Goal: Transaction & Acquisition: Purchase product/service

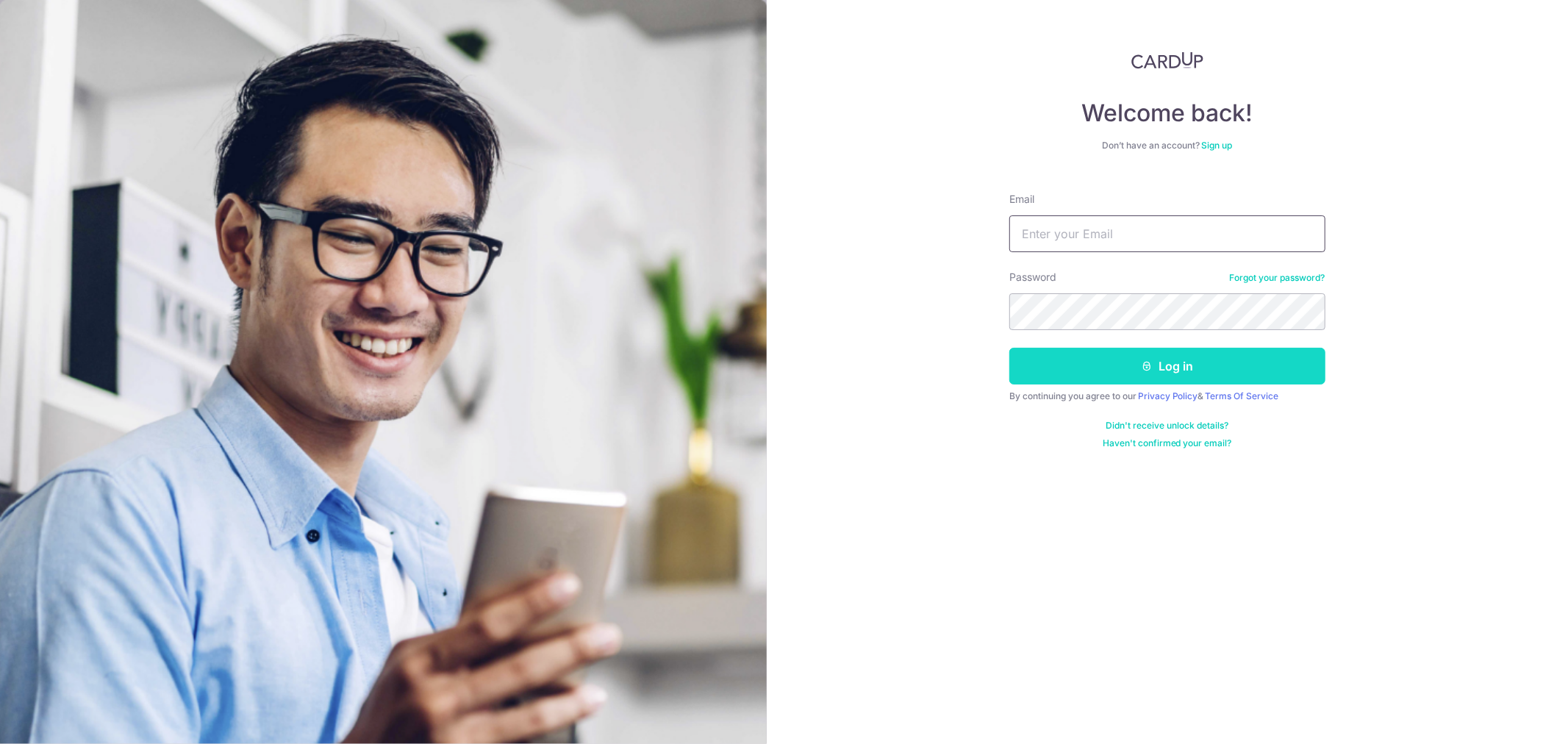
type input "admin@drmendis.com"
click at [1169, 372] on button "Log in" at bounding box center [1167, 367] width 316 height 37
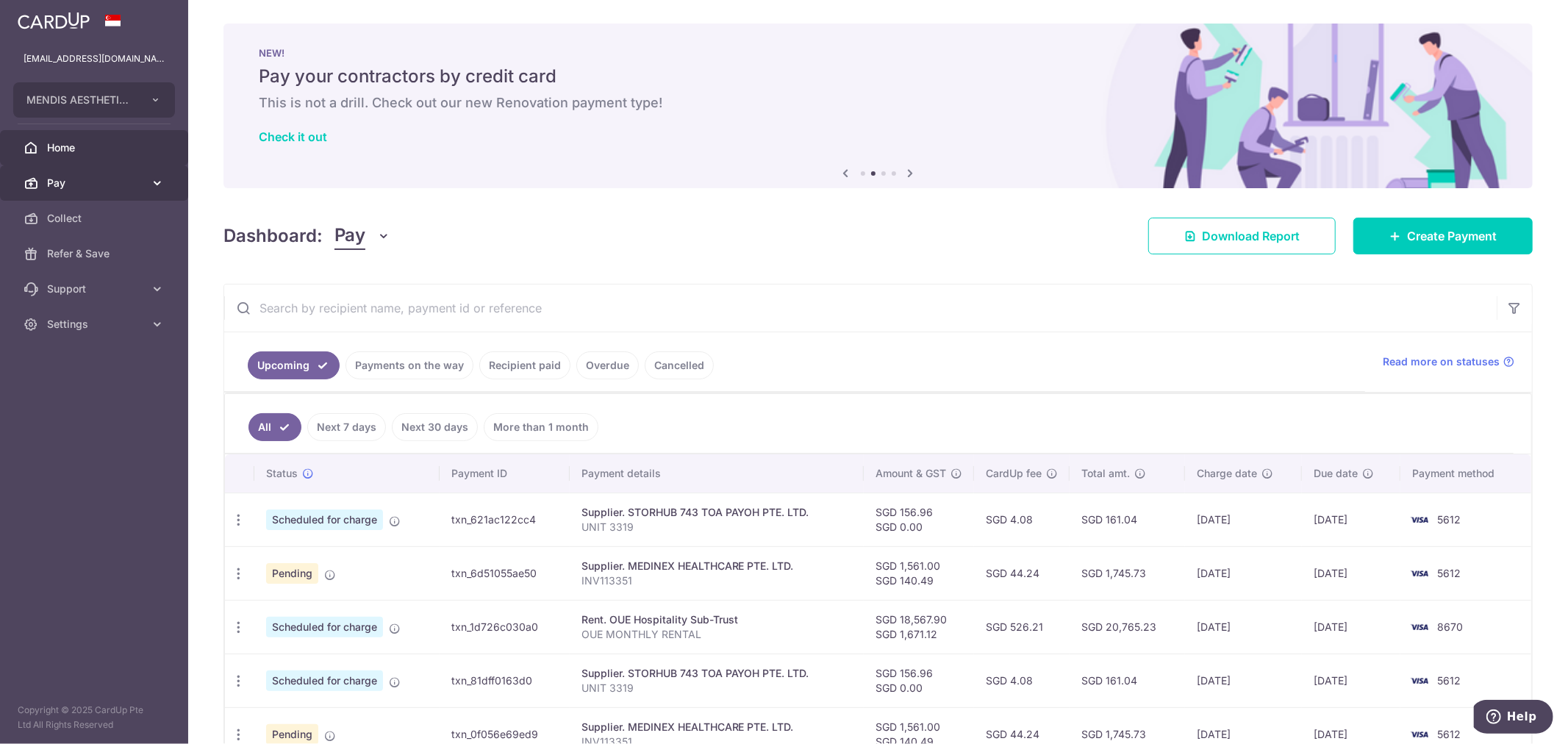
click at [71, 184] on span "Pay" at bounding box center [95, 183] width 97 height 15
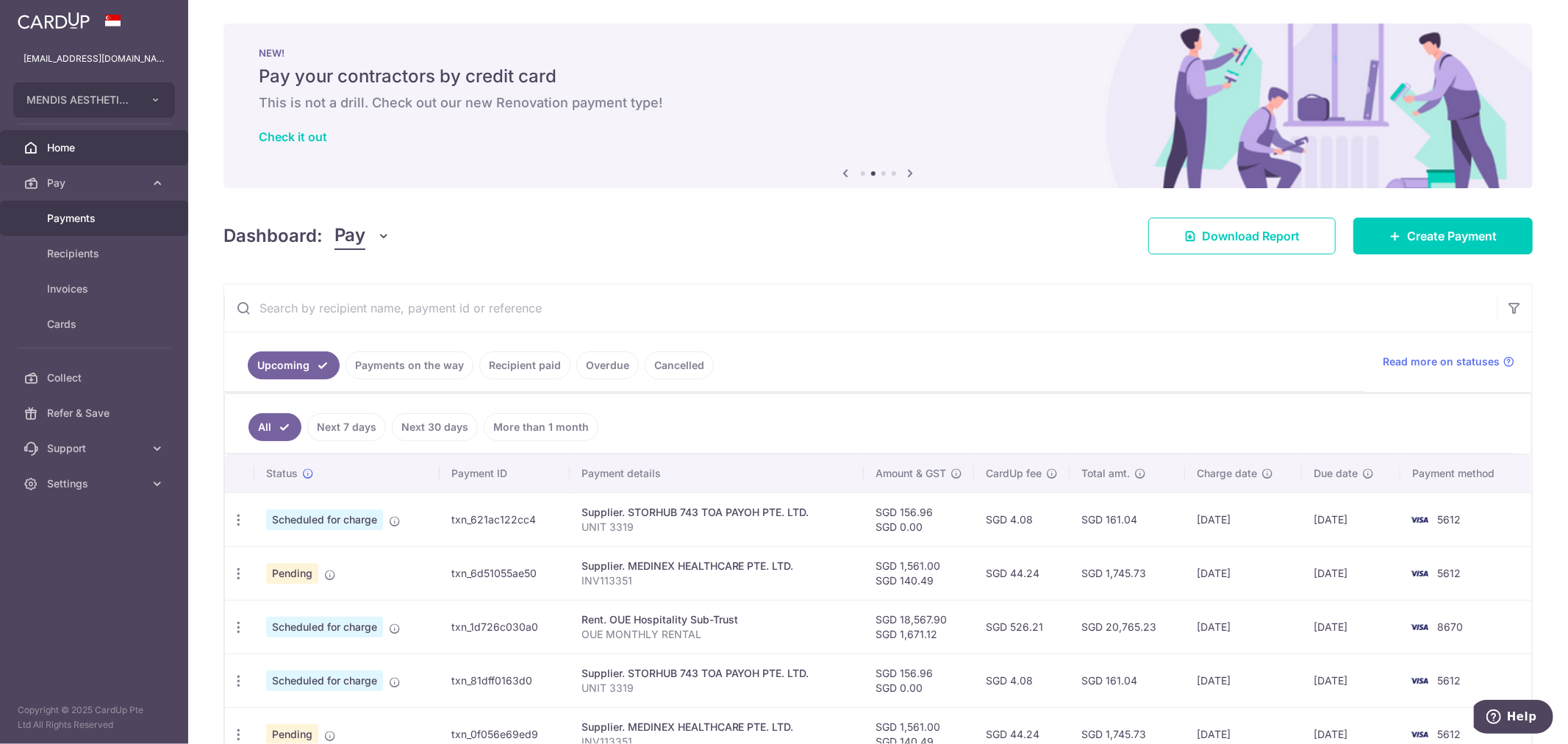
click at [82, 224] on span "Payments" at bounding box center [95, 218] width 97 height 15
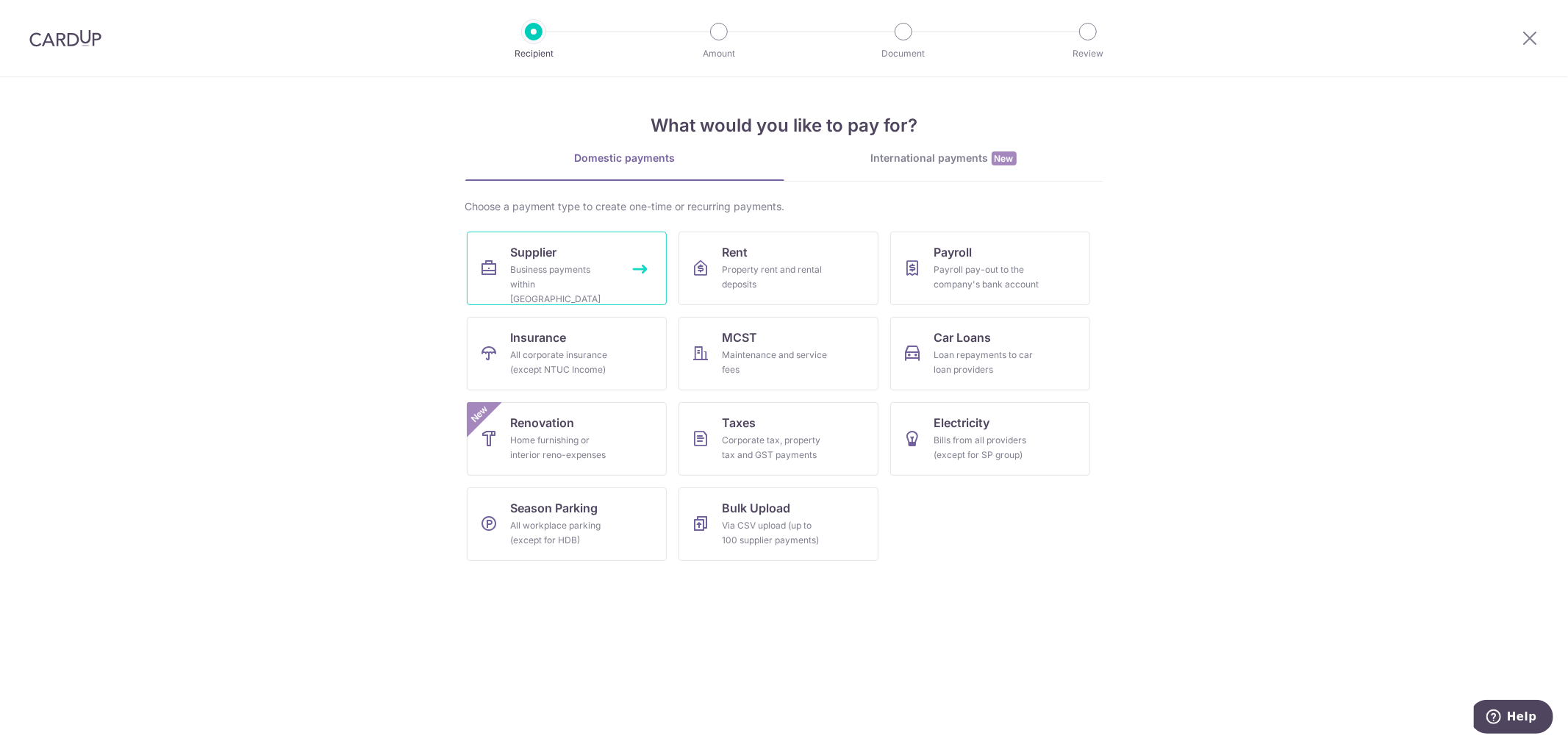
click at [618, 266] on link "Supplier Business payments within Singapore" at bounding box center [567, 268] width 200 height 73
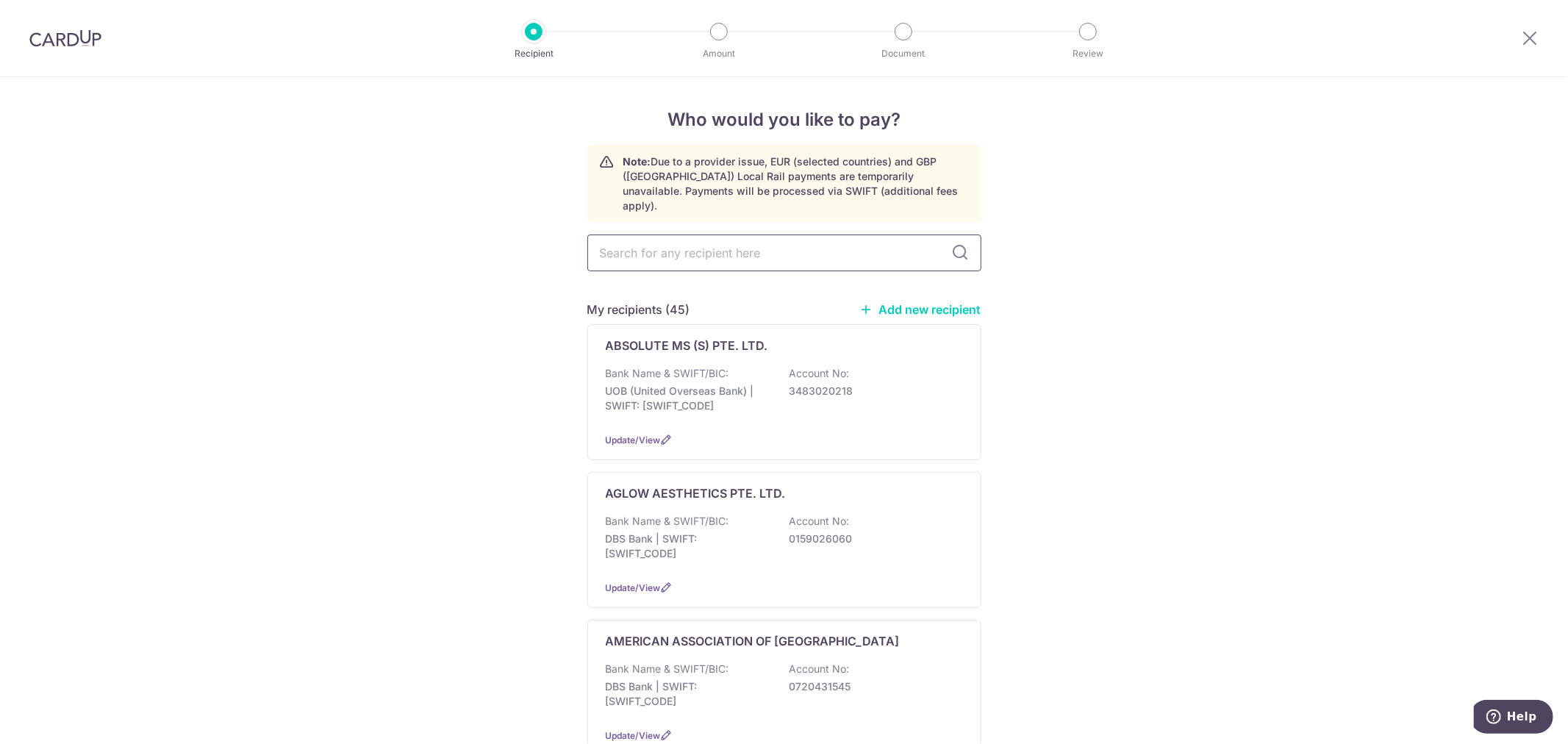
click at [704, 243] on input "text" at bounding box center [784, 253] width 394 height 37
type input "medib"
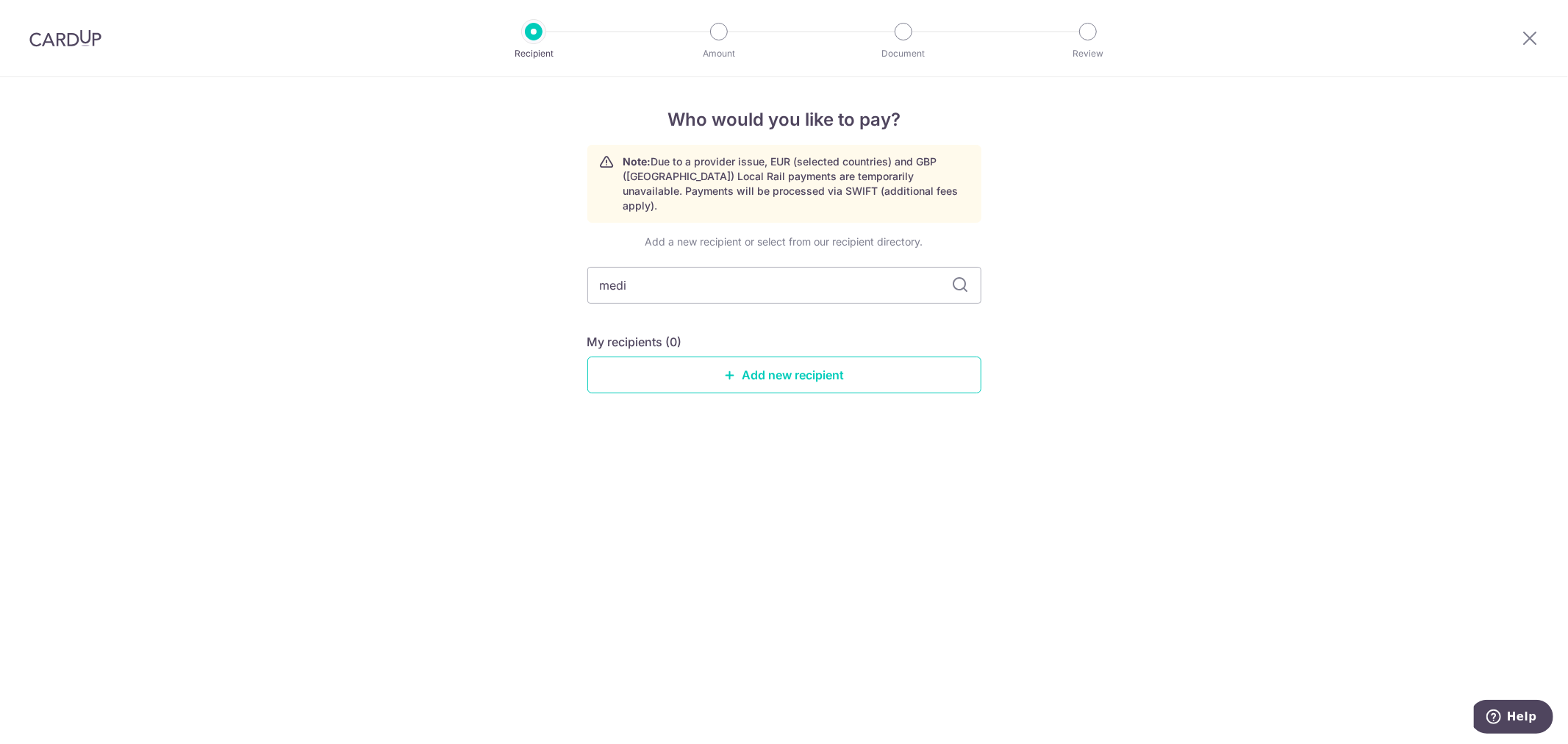
type input "med"
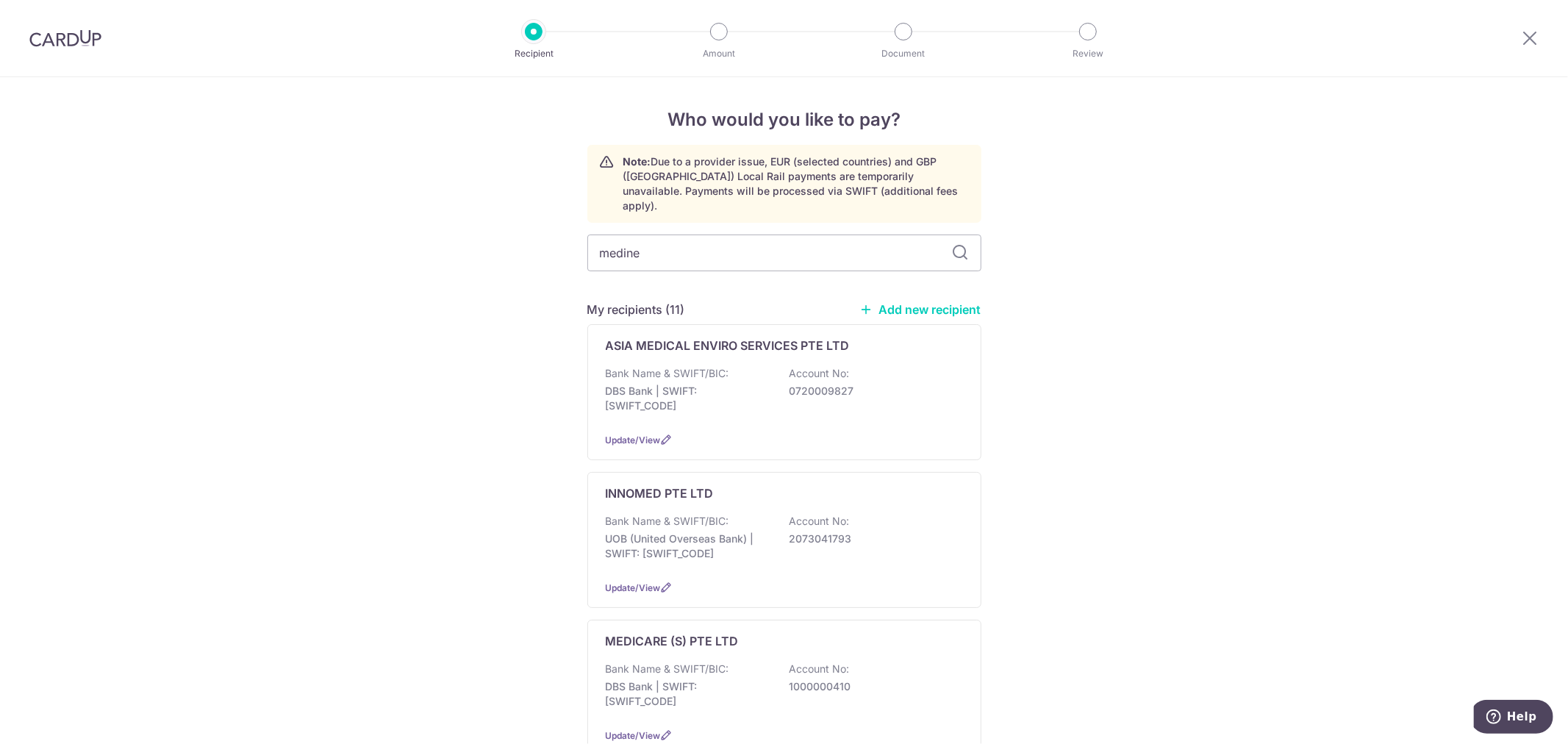
type input "medinex"
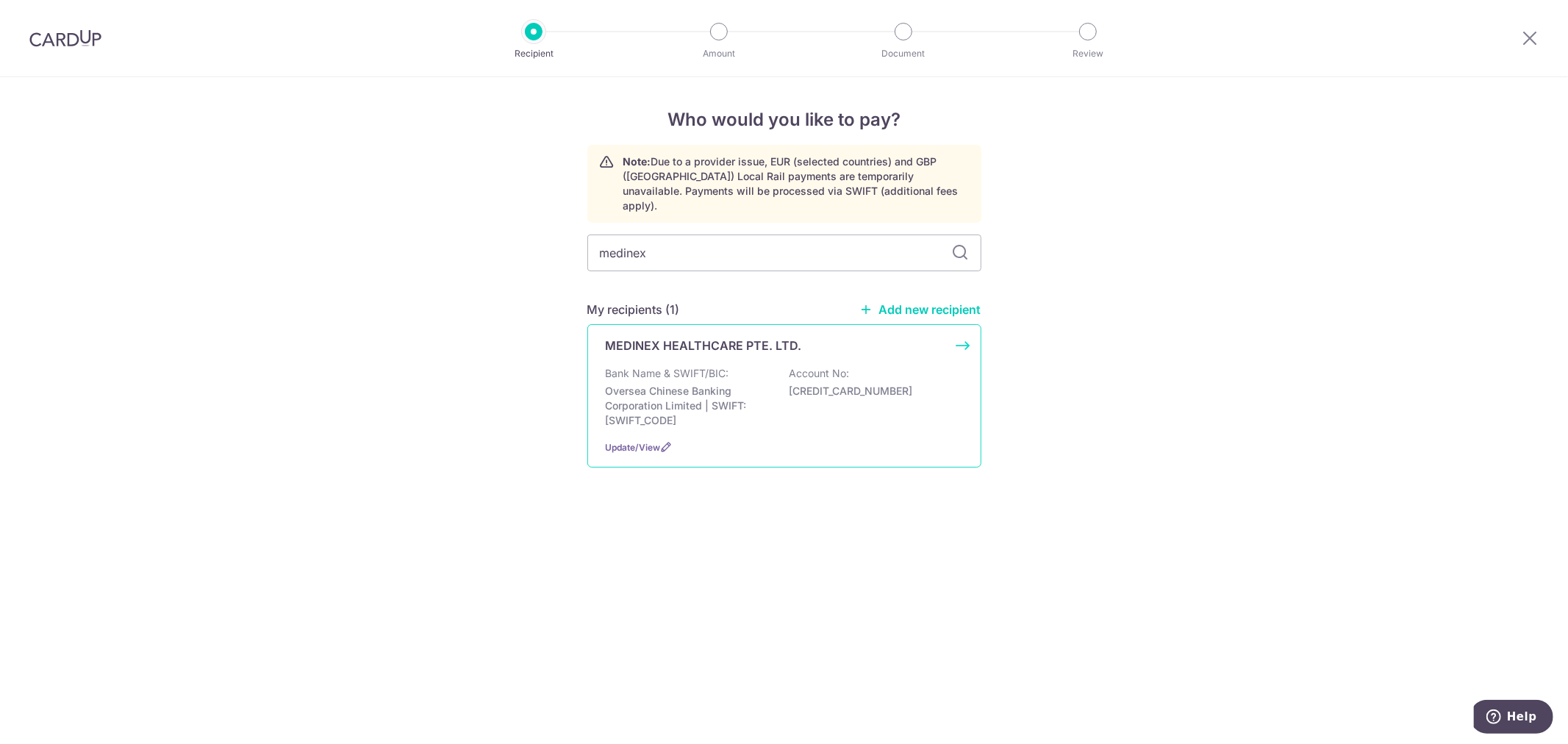
click at [694, 341] on div "MEDINEX HEALTHCARE PTE. LTD. Bank Name & SWIFT/BIC: Oversea Chinese Banking Cor…" at bounding box center [784, 396] width 394 height 143
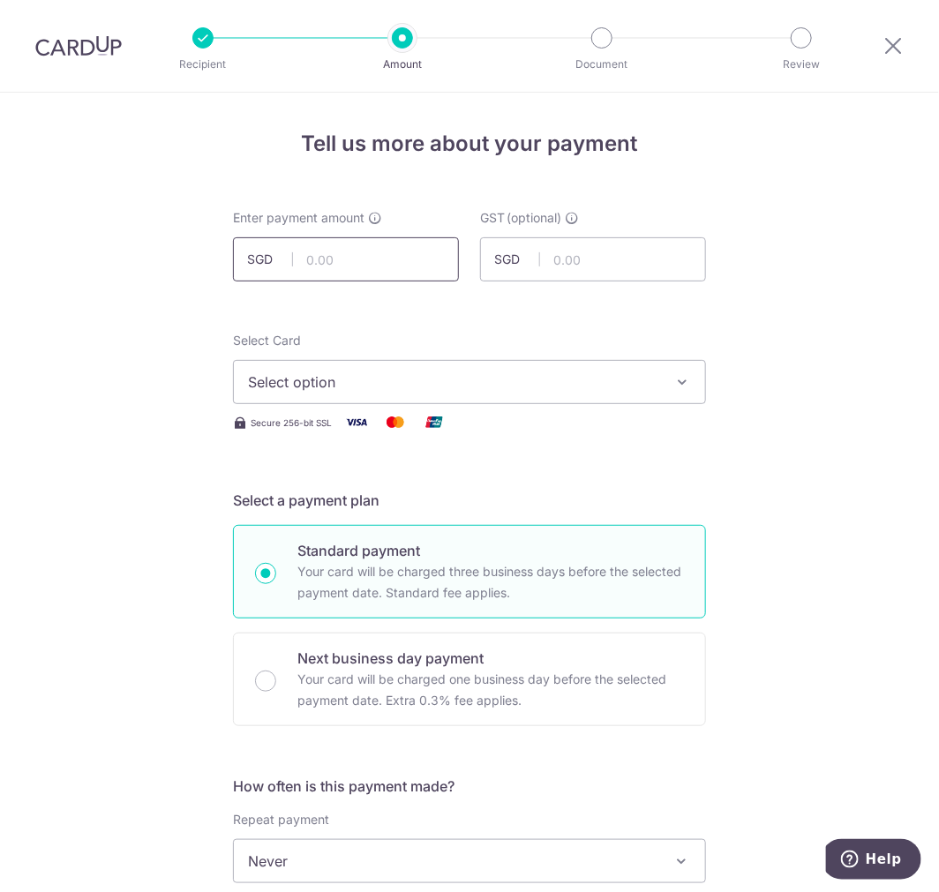
click at [329, 261] on input "text" at bounding box center [346, 259] width 226 height 44
paste input "1,561.00"
type input "1,561.00"
drag, startPoint x: 606, startPoint y: 260, endPoint x: 557, endPoint y: 287, distance: 55.3
click at [606, 260] on input "text" at bounding box center [593, 259] width 226 height 44
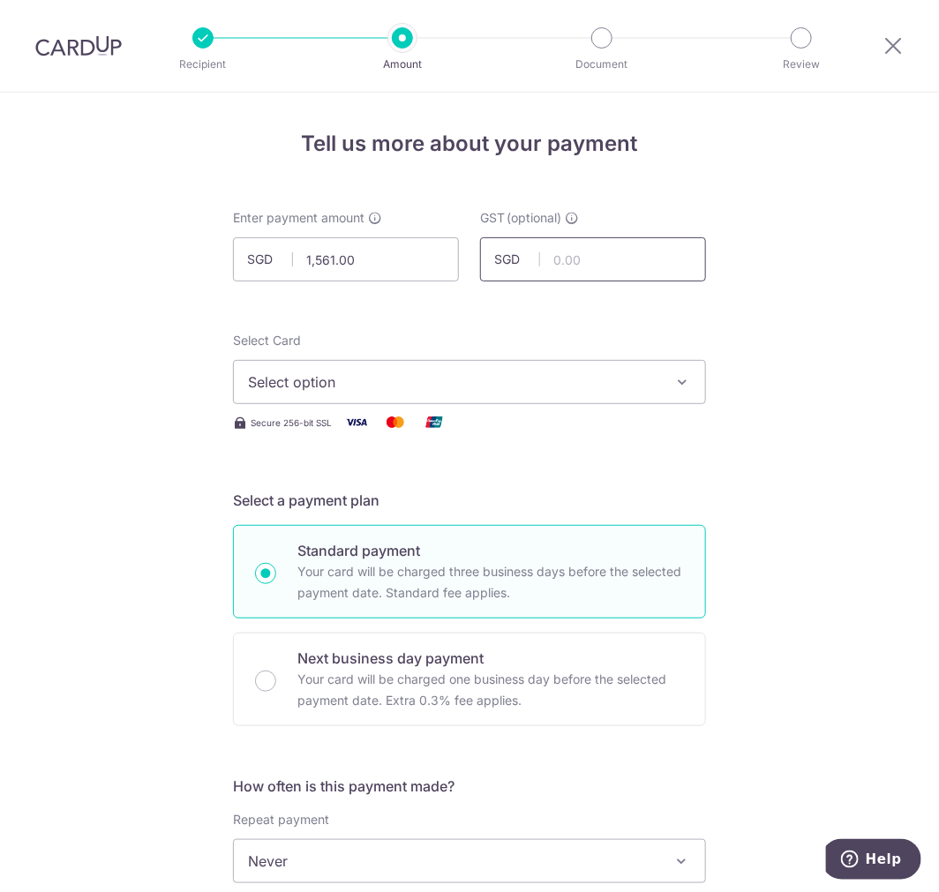
click at [598, 259] on input "text" at bounding box center [593, 259] width 226 height 44
paste input "140.49"
type input "140.49"
click at [551, 372] on span "Select option" at bounding box center [453, 382] width 411 height 21
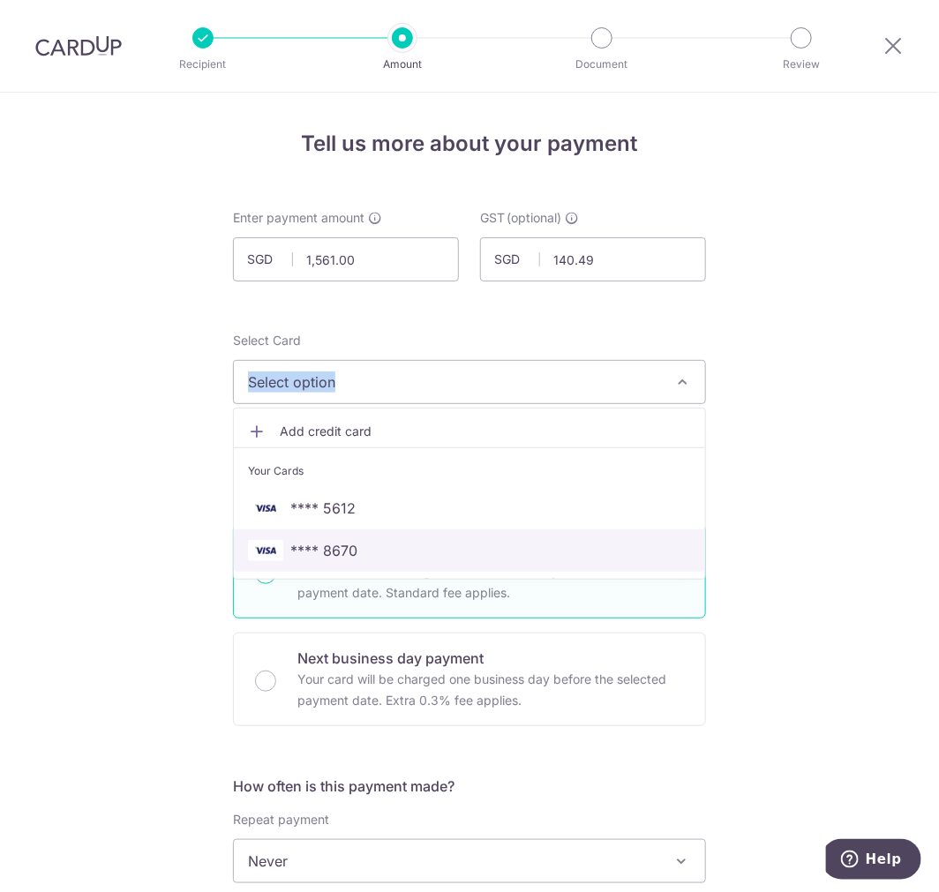
click at [307, 530] on link "**** 8670" at bounding box center [469, 551] width 471 height 42
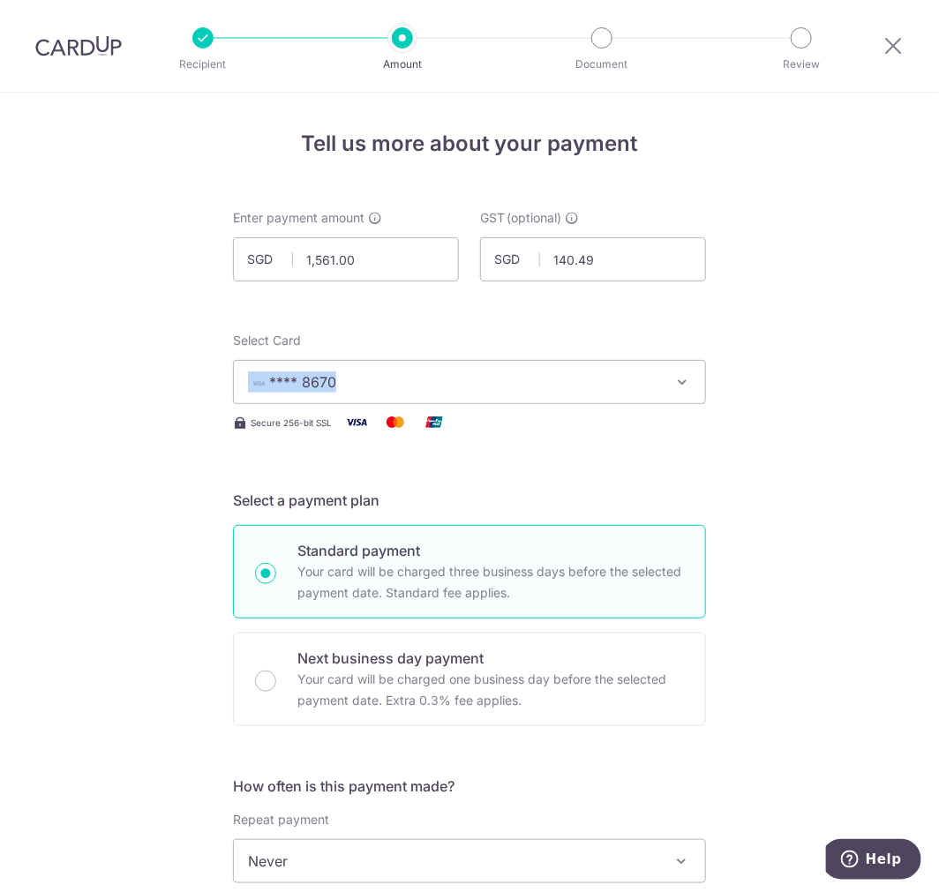
click at [658, 365] on button "**** 8670" at bounding box center [469, 382] width 473 height 44
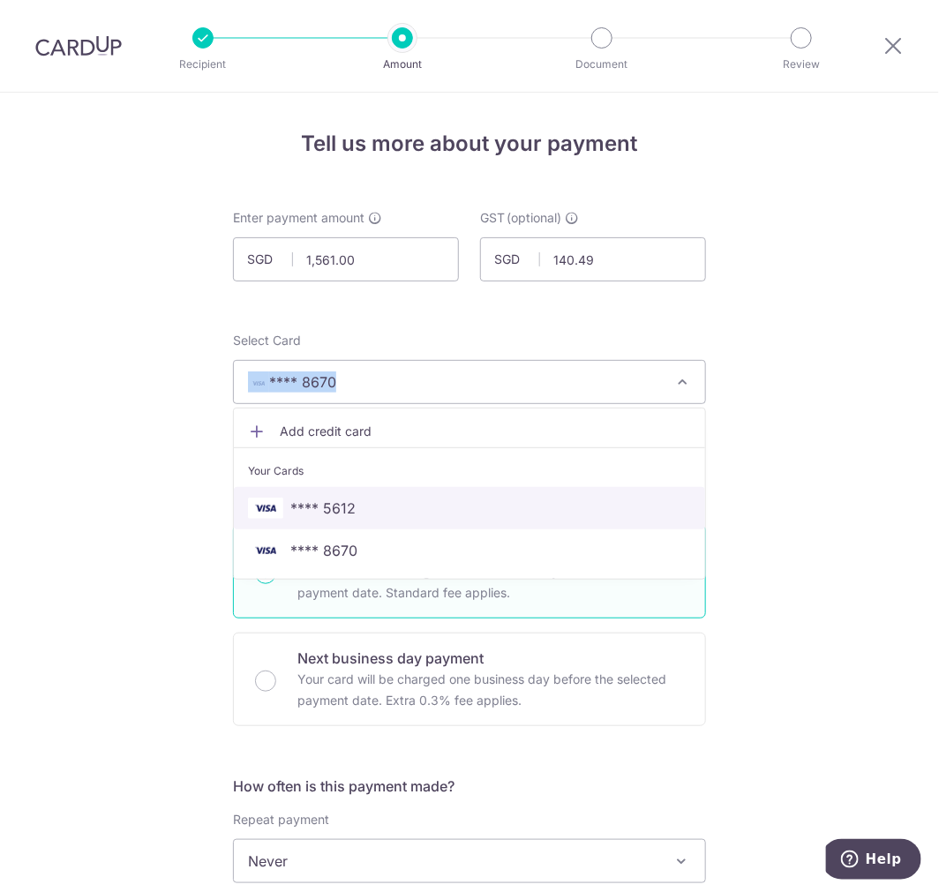
click at [319, 513] on span "**** 5612" at bounding box center [322, 508] width 65 height 21
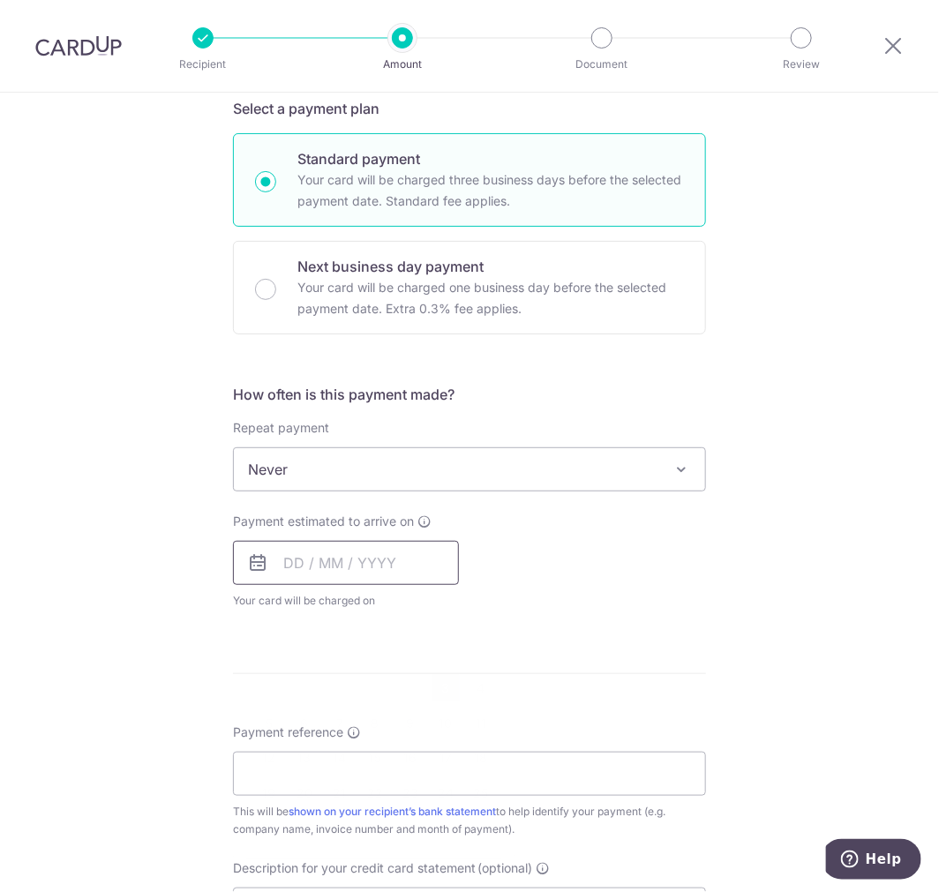
click at [334, 561] on input "text" at bounding box center [346, 563] width 226 height 44
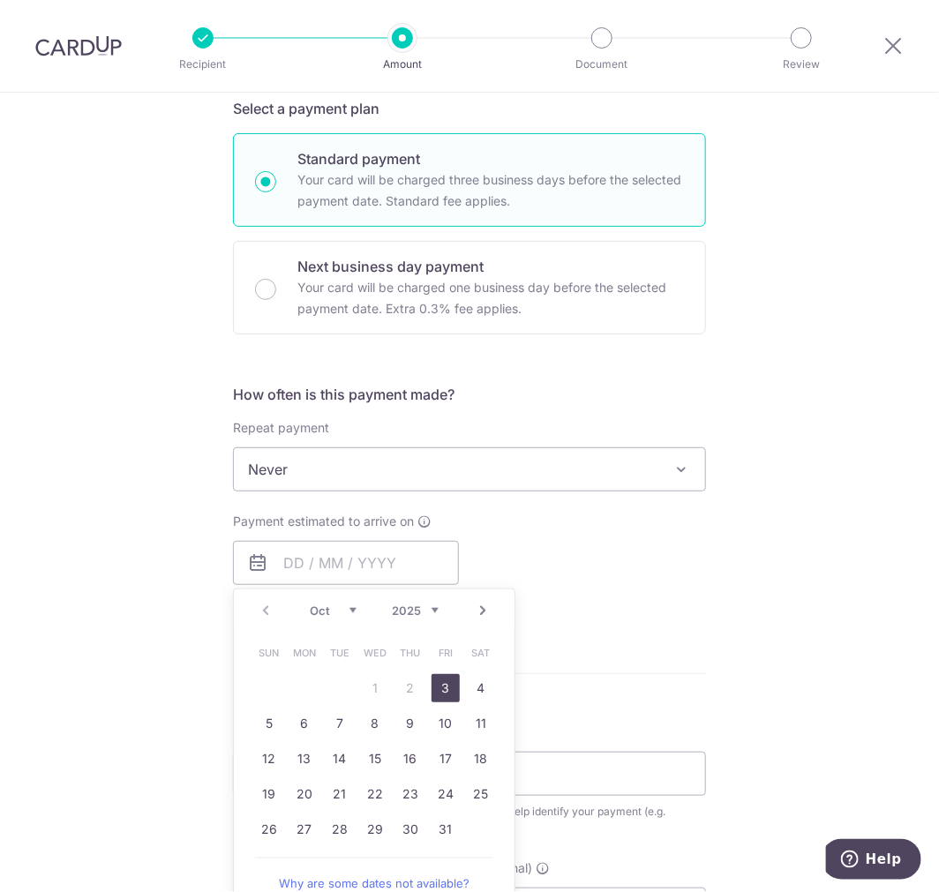
click at [433, 695] on link "3" at bounding box center [446, 688] width 28 height 28
type input "[DATE]"
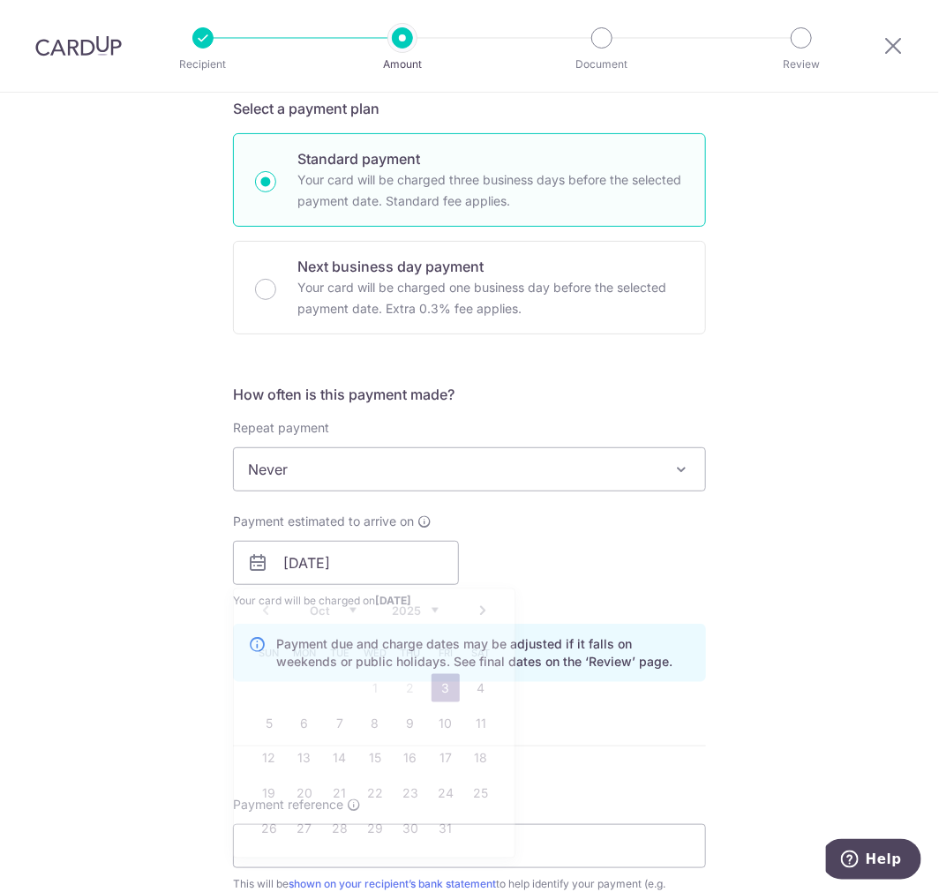
click at [671, 616] on div "How often is this payment made? Repeat payment Never Every week Every month Eve…" at bounding box center [469, 540] width 473 height 312
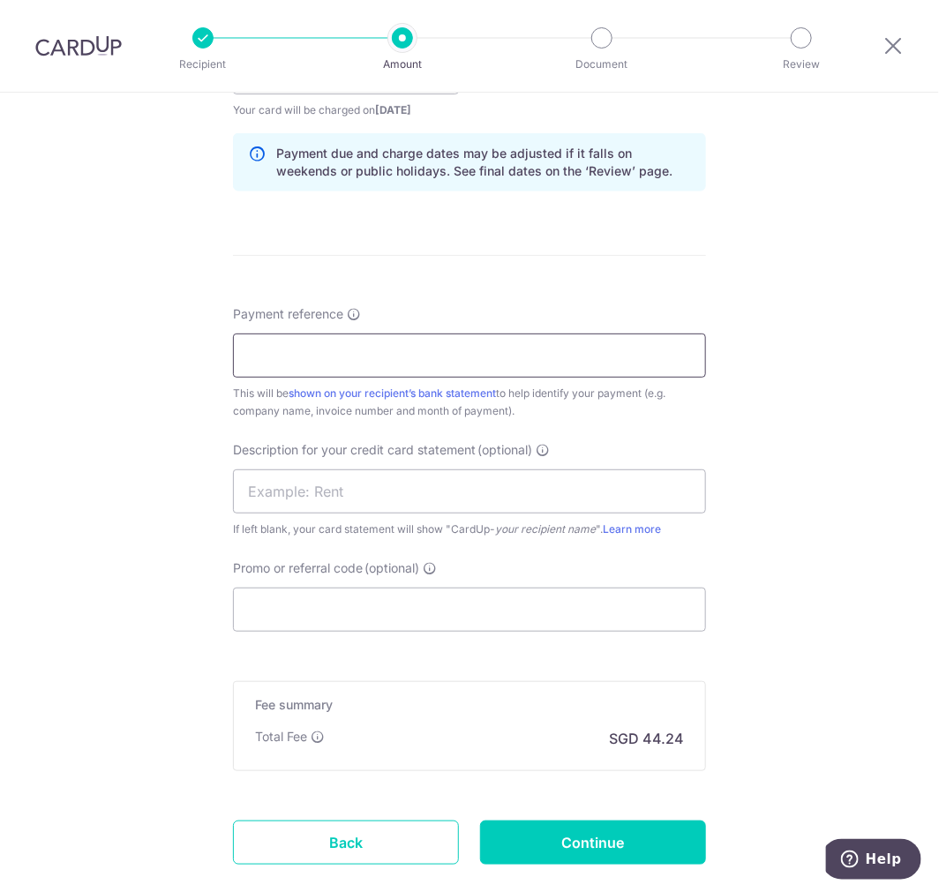
click at [279, 366] on input "Payment reference" at bounding box center [469, 356] width 473 height 44
click at [267, 359] on input "Payment reference" at bounding box center [469, 356] width 473 height 44
paste input "INV-113467"
click at [275, 351] on input "INV-113467" at bounding box center [469, 356] width 473 height 44
type input "INV113467"
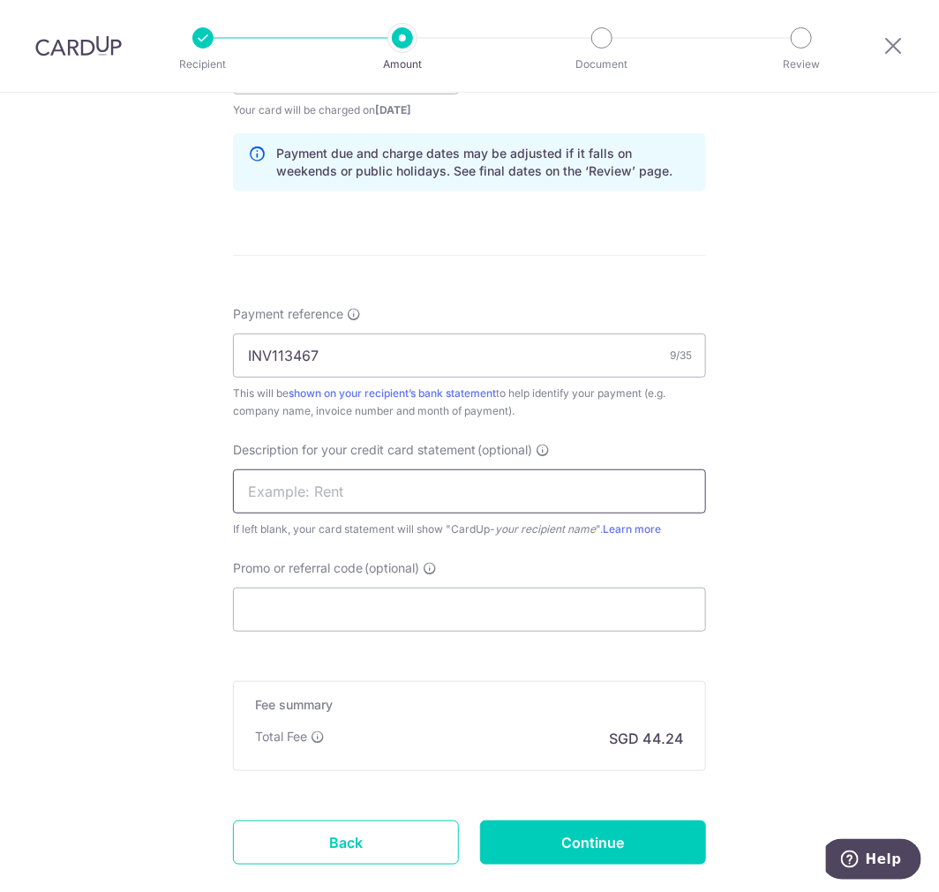
click at [358, 492] on input "text" at bounding box center [469, 492] width 473 height 44
type input "ACCOUNTS"
click at [332, 598] on input "Promo or referral code (optional)" at bounding box center [469, 610] width 473 height 44
click at [315, 598] on input "Promo or referral code (optional)" at bounding box center [469, 610] width 473 height 44
paste input "MENDIS173"
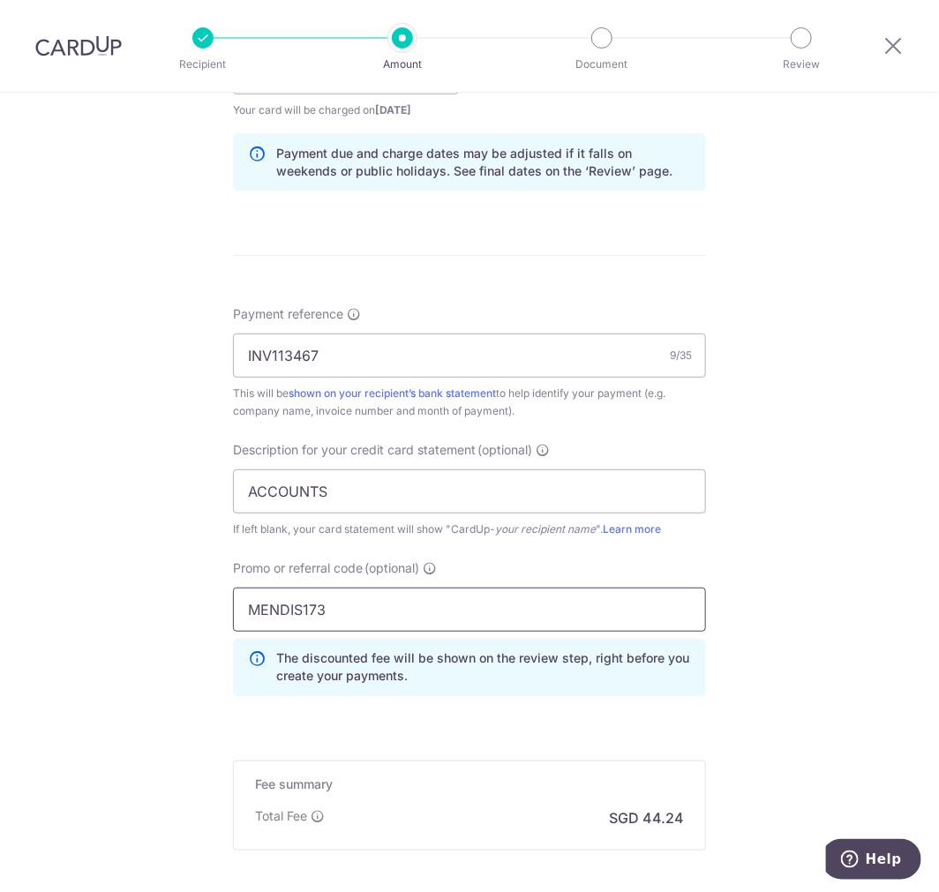
type input "MENDIS173"
click at [67, 314] on div "Tell us more about your payment Enter payment amount SGD 1,561.00 1561.00 GST (…" at bounding box center [469, 143] width 939 height 1867
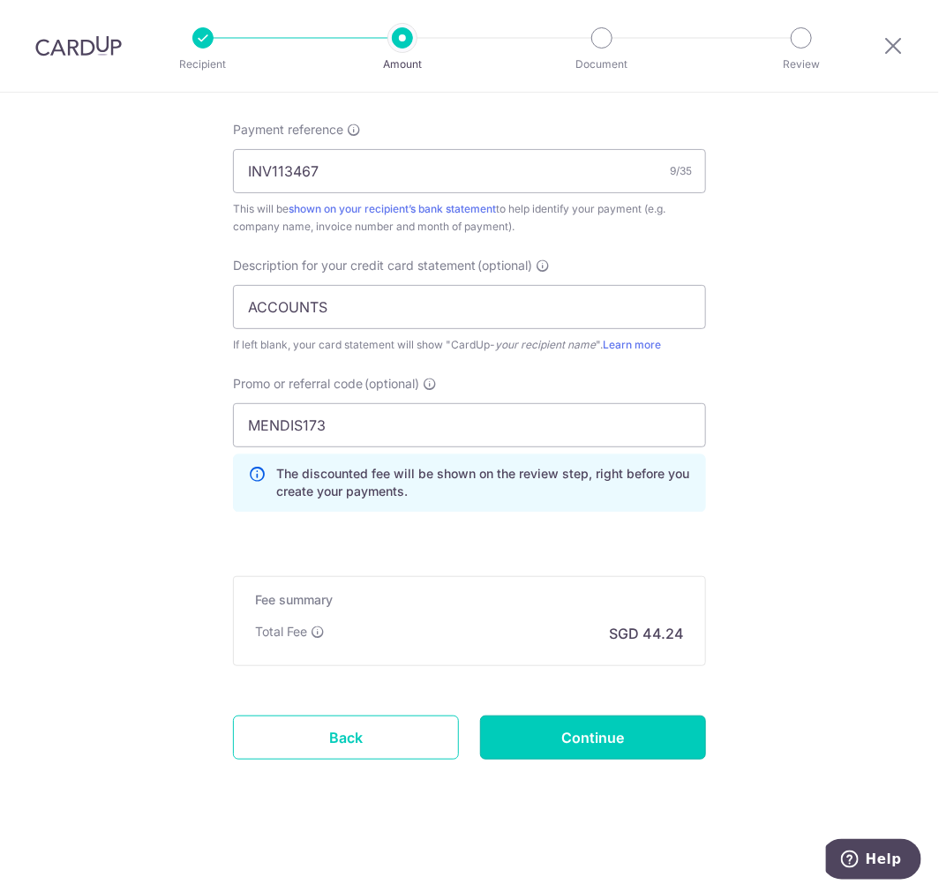
click at [641, 742] on input "Continue" at bounding box center [593, 738] width 226 height 44
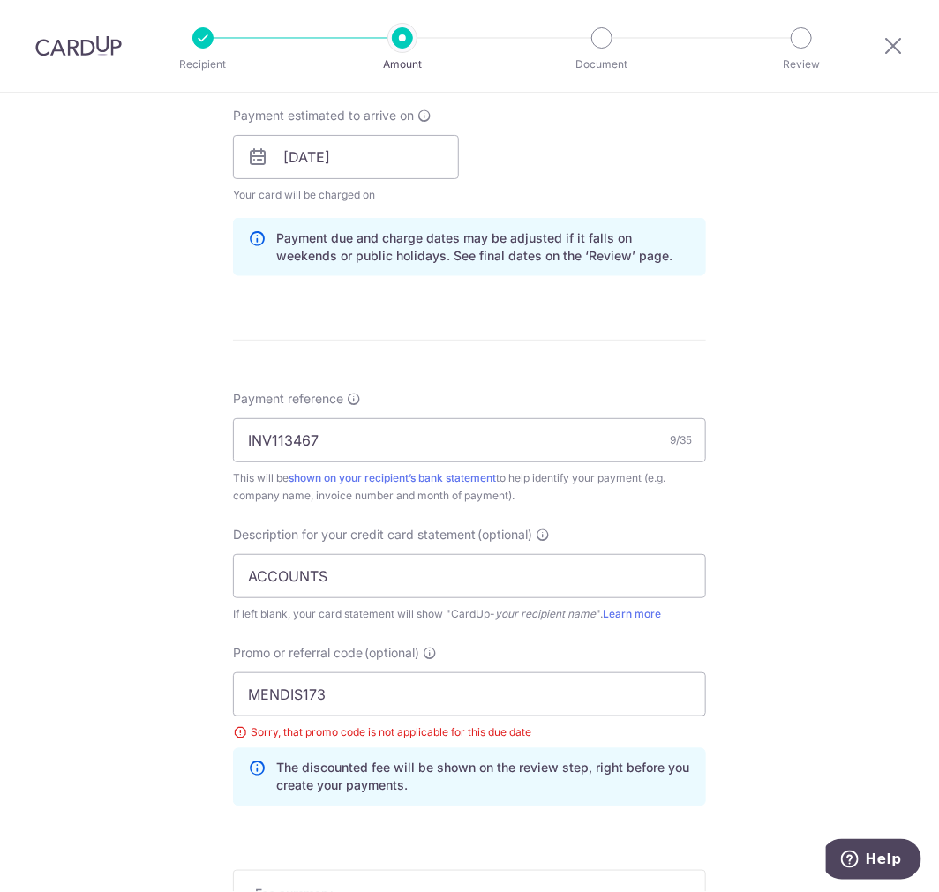
scroll to position [1092, 0]
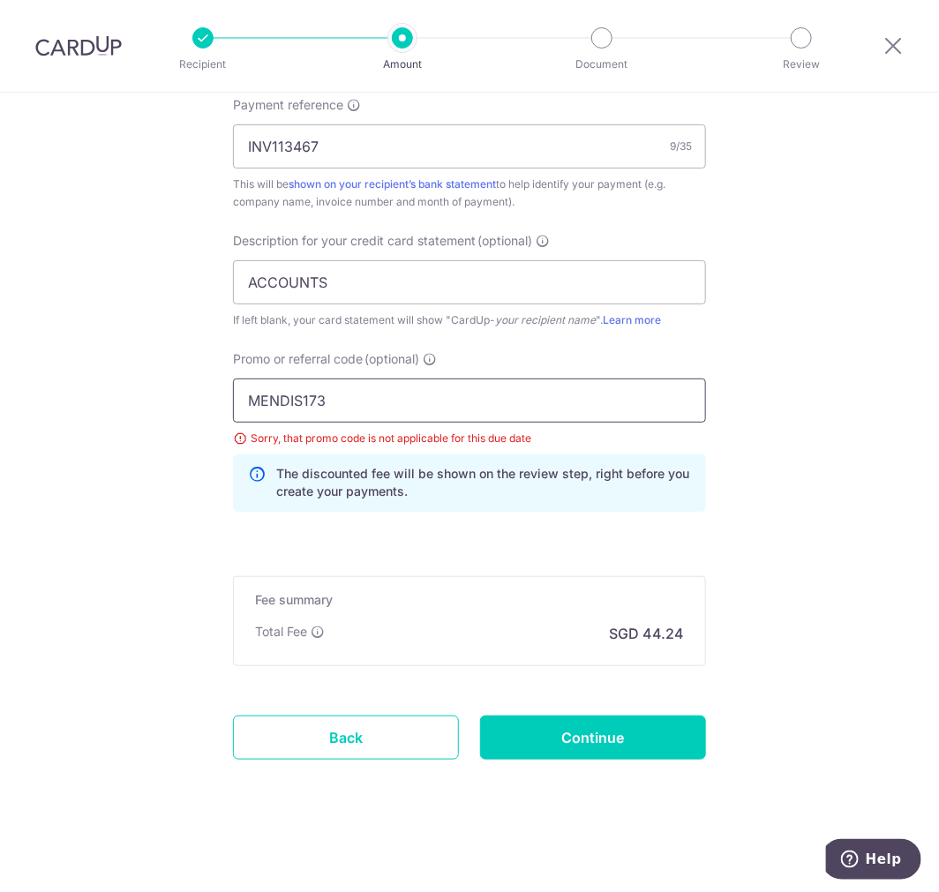
click at [245, 403] on input "MENDIS173" at bounding box center [469, 401] width 473 height 44
click at [375, 403] on input "MENDIS173" at bounding box center [469, 401] width 473 height 44
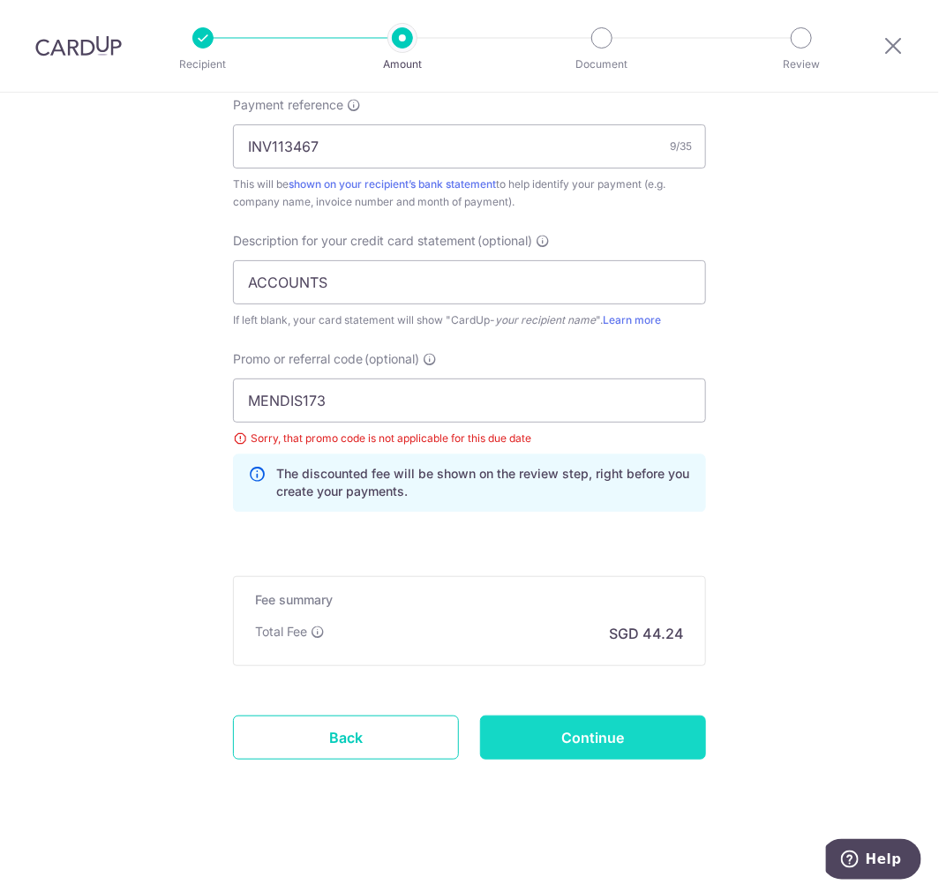
click at [550, 748] on input "Continue" at bounding box center [593, 738] width 226 height 44
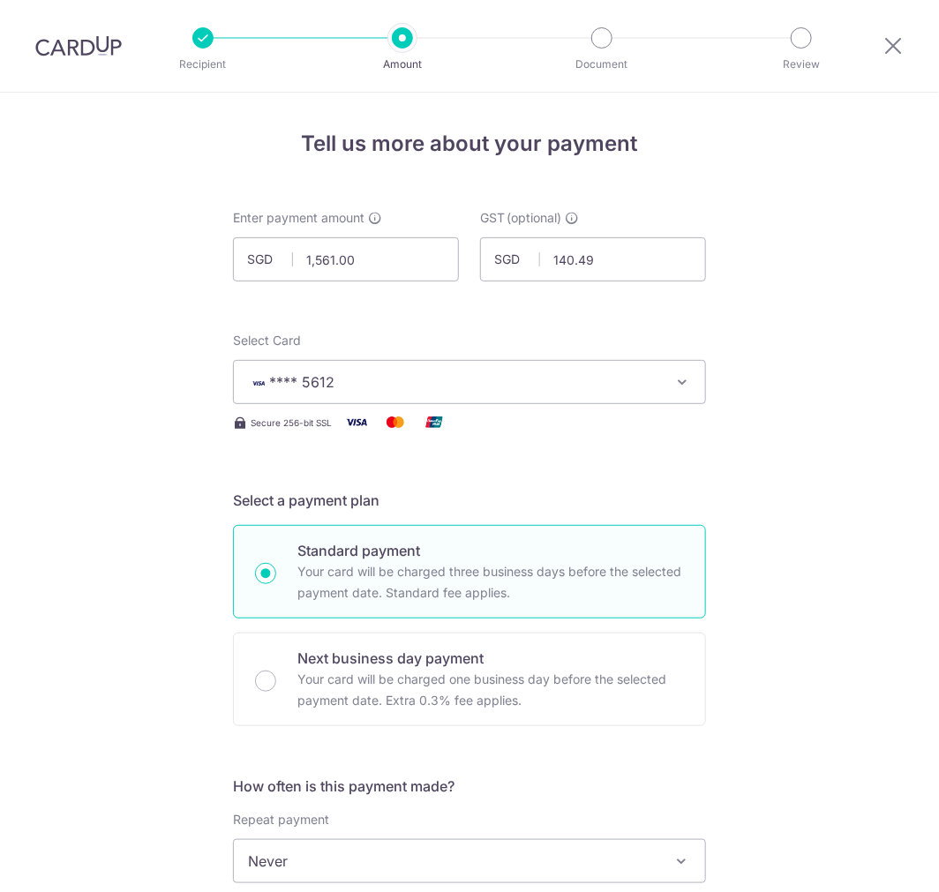
scroll to position [1092, 0]
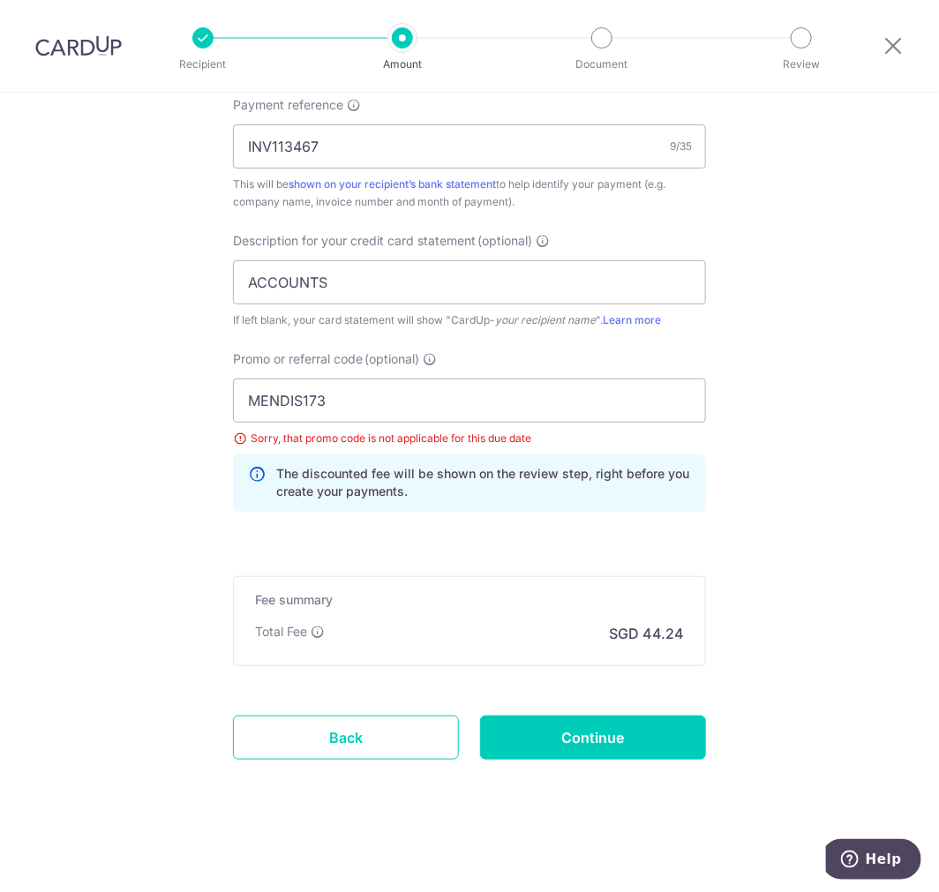
drag, startPoint x: 718, startPoint y: 535, endPoint x: 711, endPoint y: 527, distance: 10.1
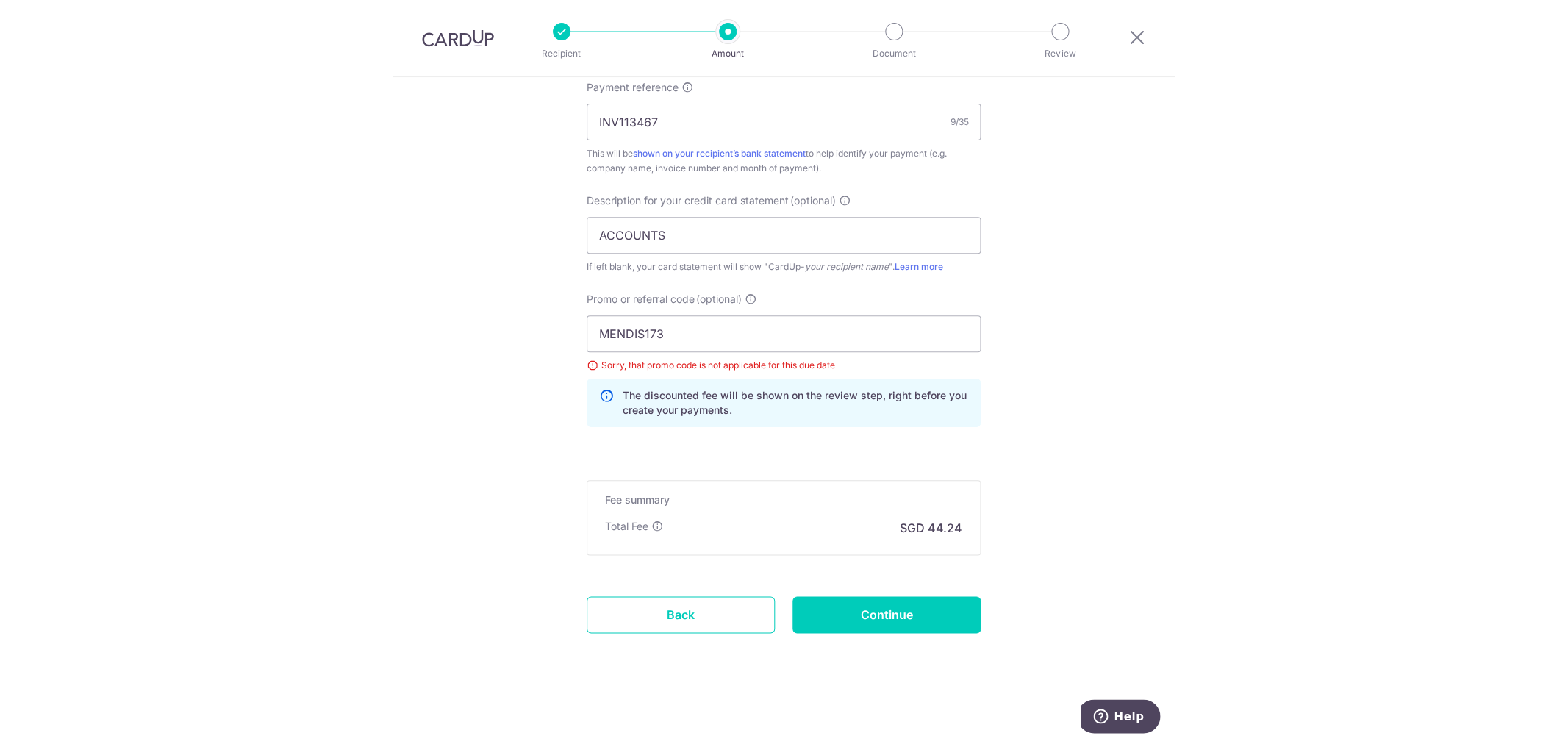
scroll to position [502, 0]
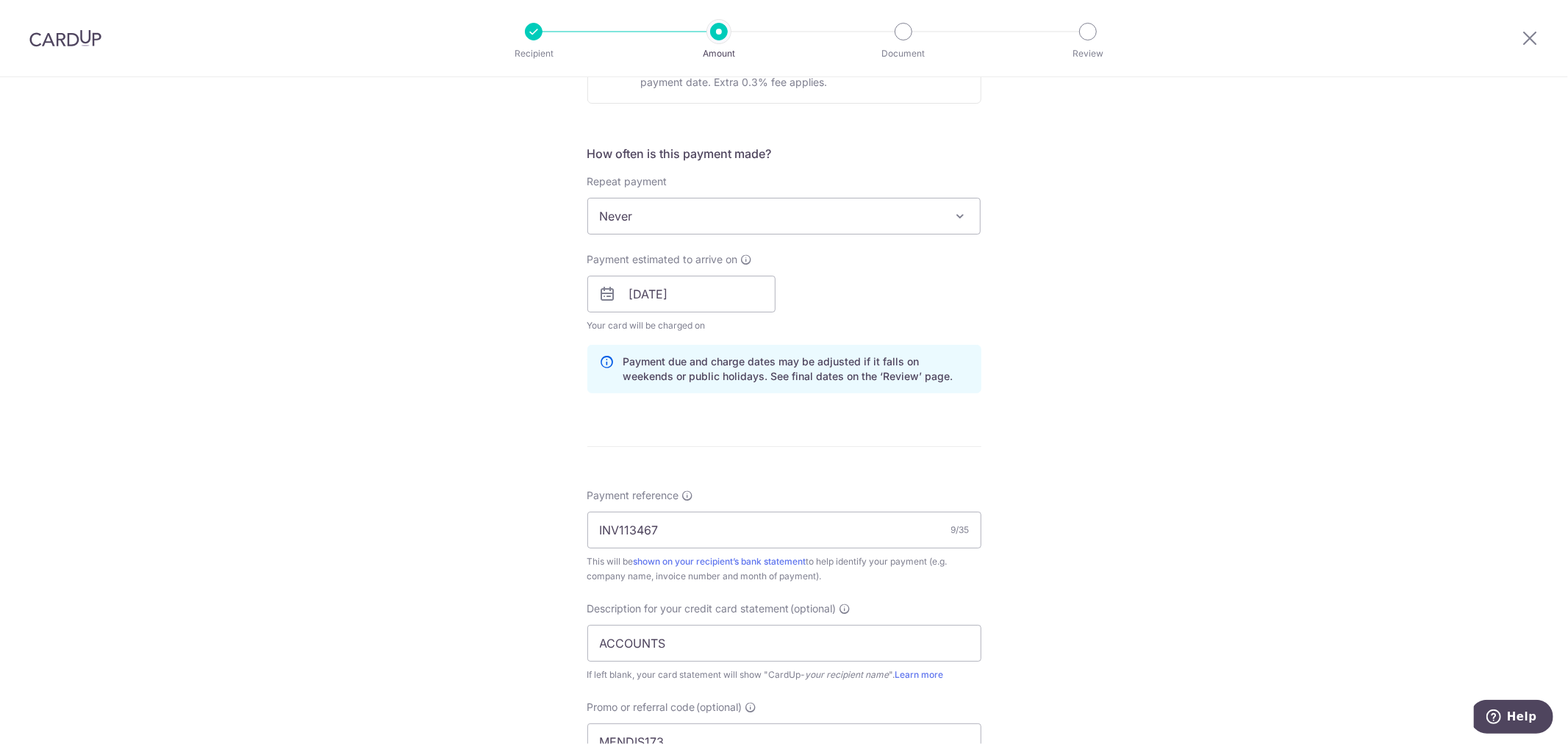
click at [781, 375] on div "Tell us more about your payment Enter payment amount SGD 1,561.00 1561.00 GST (…" at bounding box center [784, 364] width 1568 height 1576
drag, startPoint x: 366, startPoint y: 412, endPoint x: 405, endPoint y: 88, distance: 326.3
click at [366, 412] on div "Tell us more about your payment Enter payment amount SGD 1,561.00 1561.00 GST (…" at bounding box center [784, 364] width 1568 height 1576
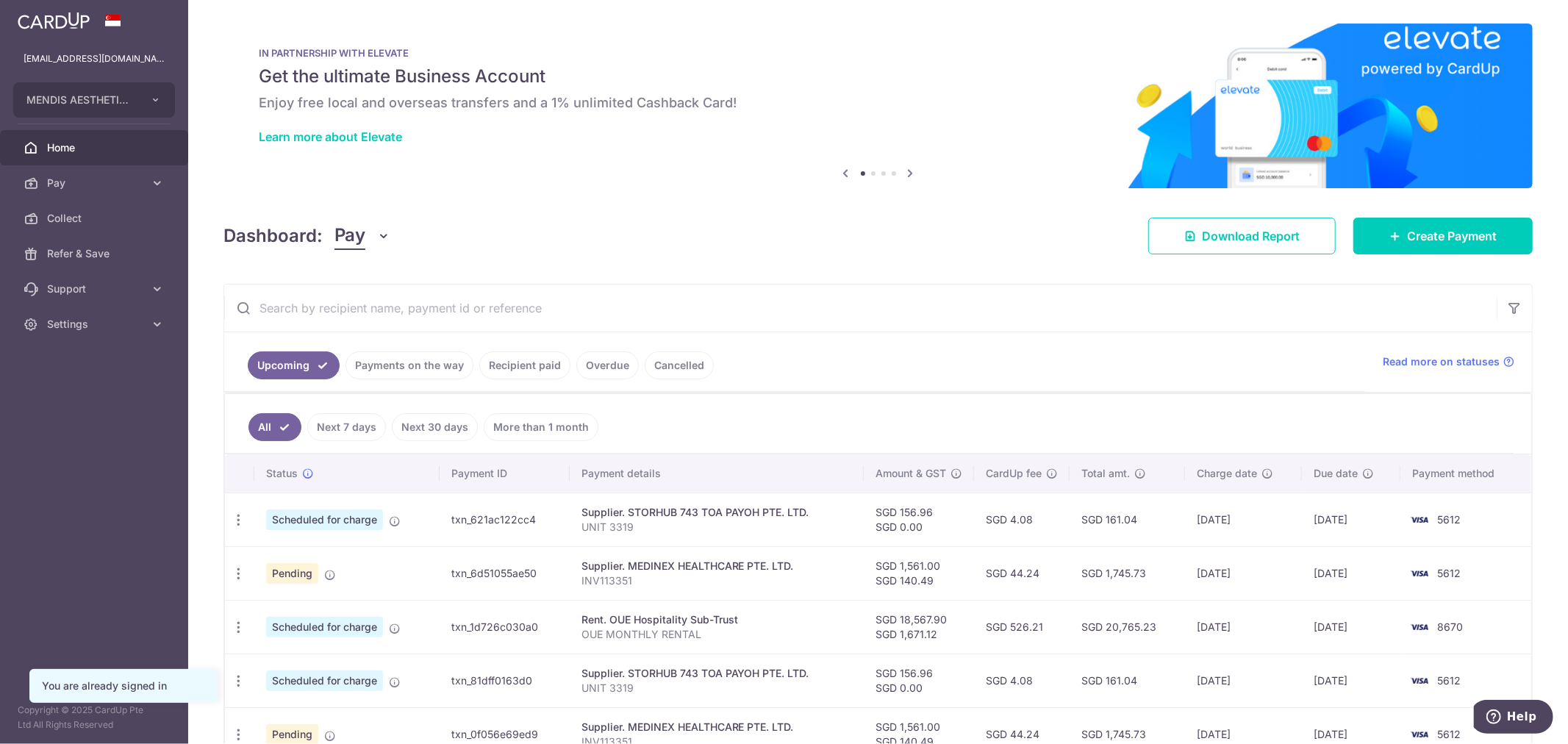
click at [403, 361] on link "Payments on the way" at bounding box center [410, 366] width 128 height 28
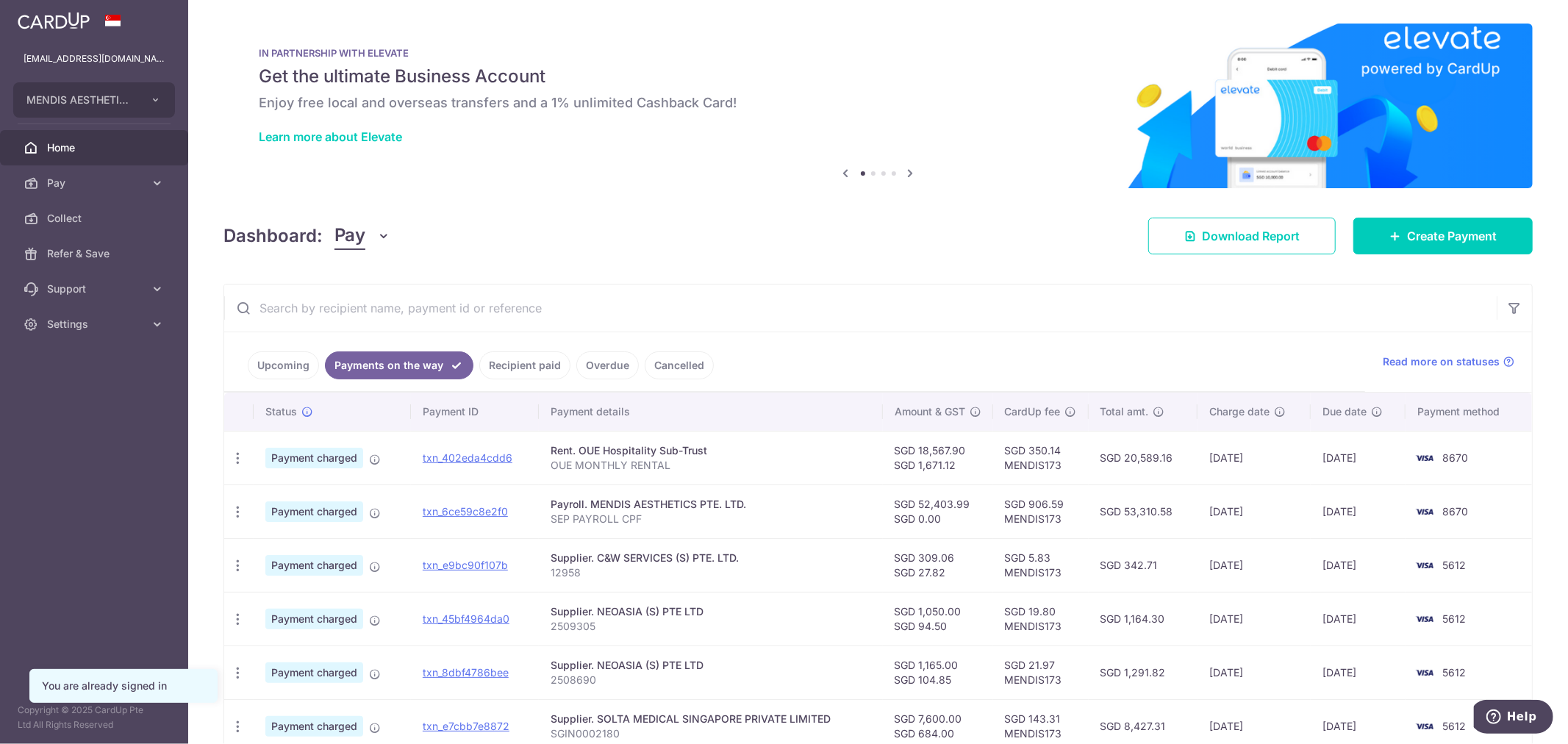
scroll to position [332, 0]
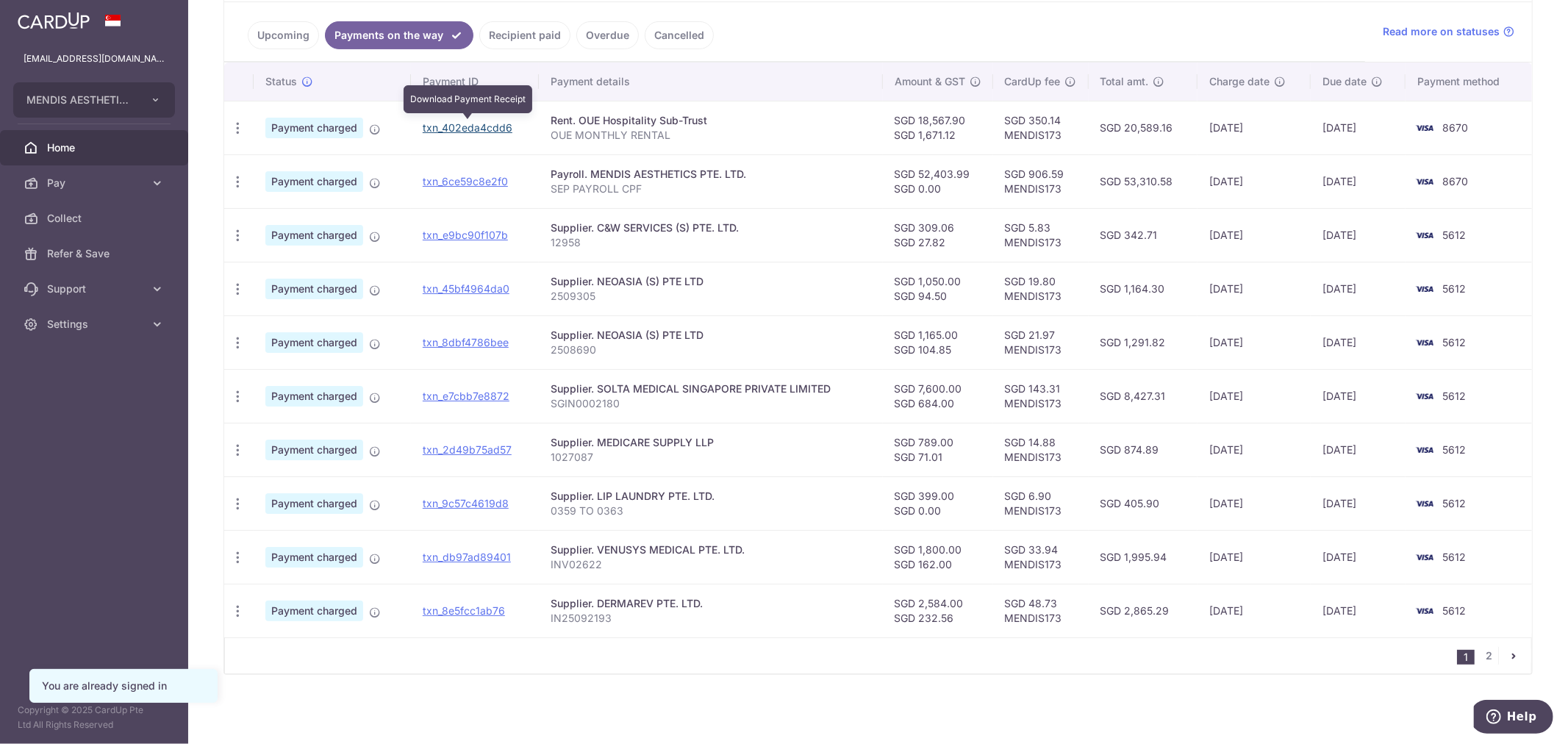
click at [497, 128] on link "txn_402eda4cdd6" at bounding box center [468, 127] width 90 height 12
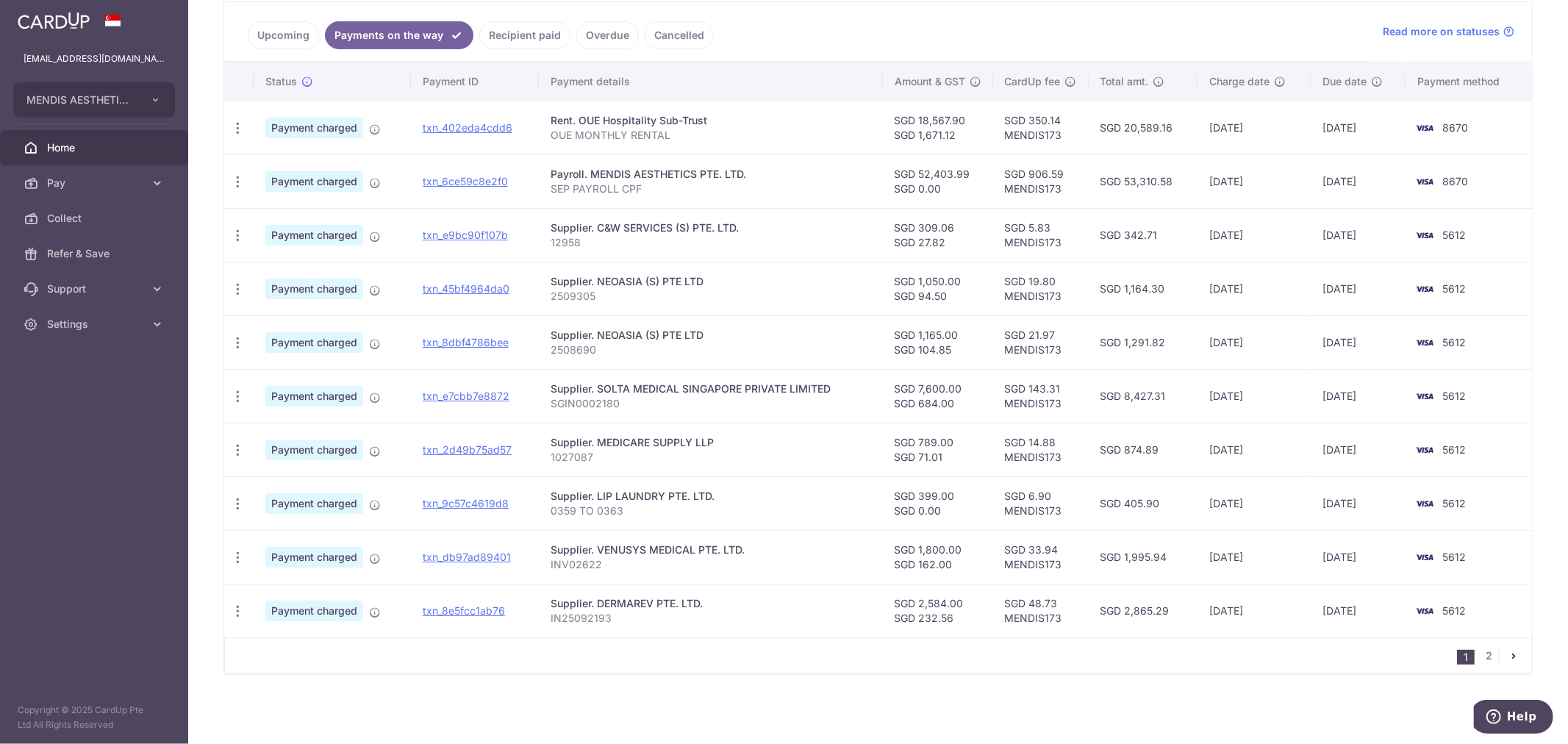
click at [939, 33] on ul "Upcoming Payments on the way Recipient paid Overdue Cancelled" at bounding box center [794, 32] width 1141 height 60
drag, startPoint x: 485, startPoint y: 182, endPoint x: 863, endPoint y: 60, distance: 397.2
click at [485, 182] on link "txn_6ce59c8e2f0" at bounding box center [465, 181] width 85 height 12
click at [457, 229] on link "txn_e9bc90f107b" at bounding box center [465, 235] width 85 height 12
click at [485, 287] on link "txn_45bf4964da0" at bounding box center [466, 288] width 87 height 12
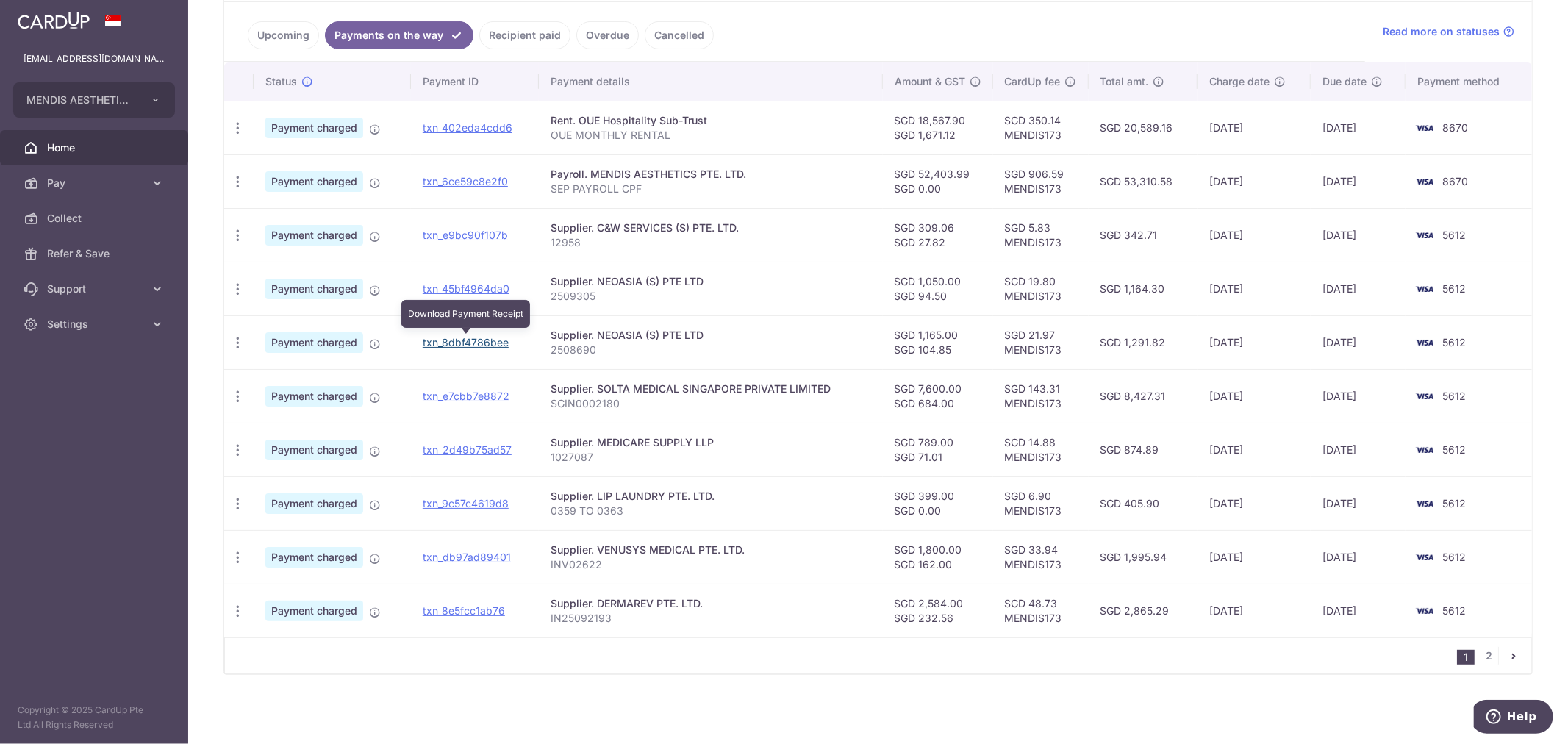
click at [482, 337] on link "txn_8dbf4786bee" at bounding box center [465, 342] width 86 height 12
click at [934, 37] on ul "Upcoming Payments on the way Recipient paid Overdue Cancelled" at bounding box center [794, 32] width 1141 height 60
click at [490, 395] on link "txn_e7cbb7e8872" at bounding box center [466, 396] width 87 height 12
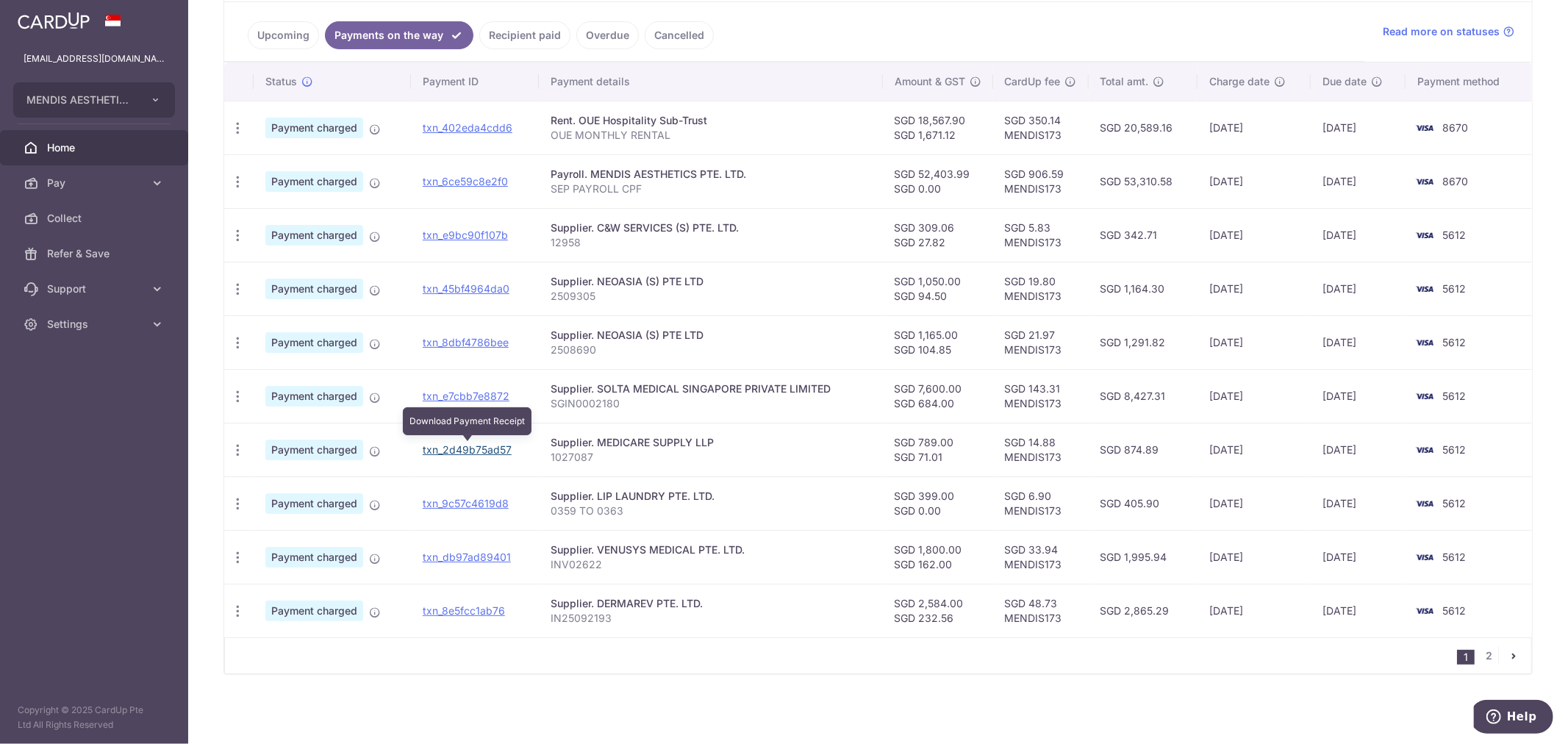
drag, startPoint x: 465, startPoint y: 448, endPoint x: 854, endPoint y: 62, distance: 548.0
click at [465, 448] on link "txn_2d49b75ad57" at bounding box center [467, 449] width 89 height 12
click at [478, 502] on link "txn_9c57c4619d8" at bounding box center [465, 503] width 86 height 12
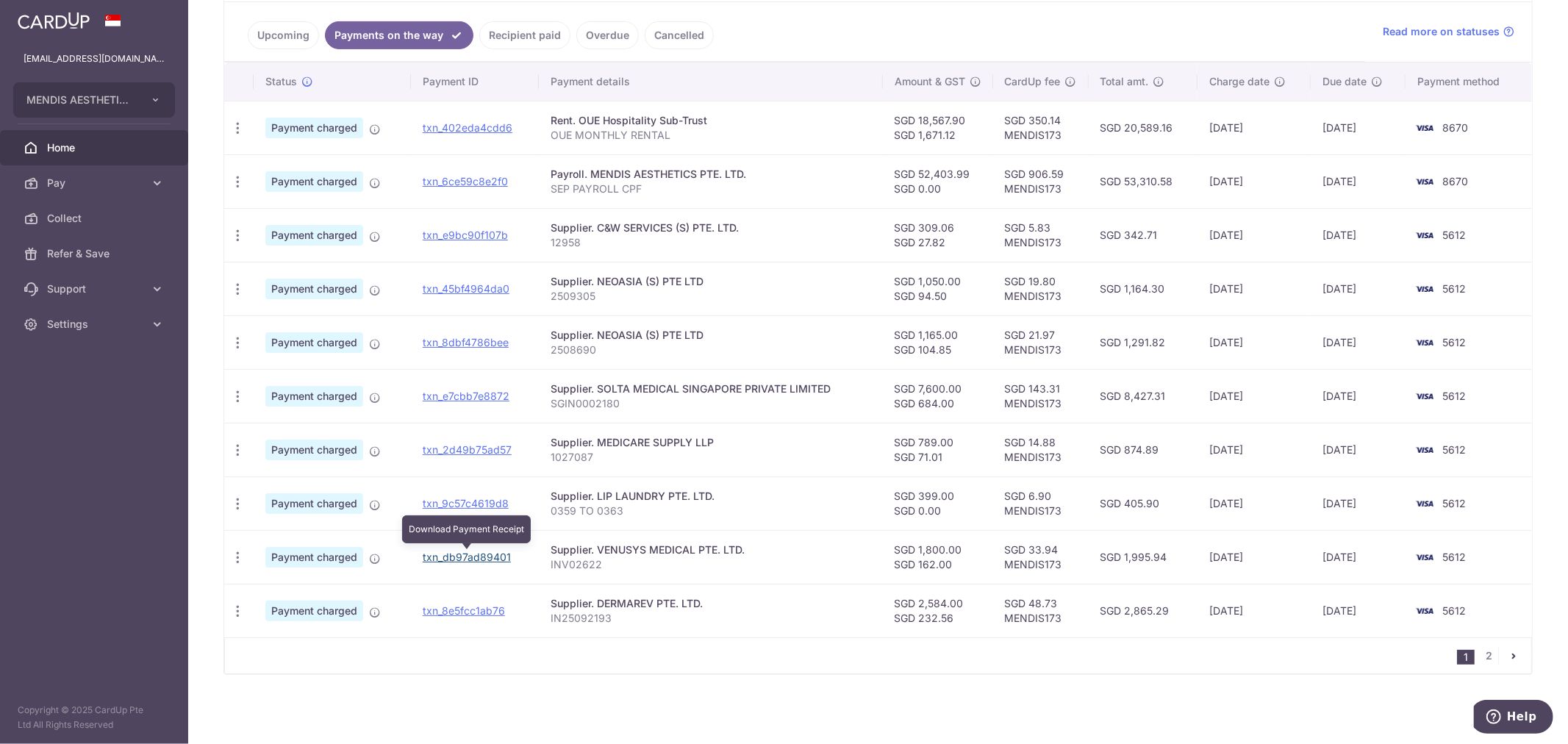
click at [487, 559] on link "txn_db97ad89401" at bounding box center [467, 557] width 88 height 12
click at [856, 22] on ul "Upcoming Payments on the way Recipient paid Overdue Cancelled" at bounding box center [794, 32] width 1141 height 60
drag, startPoint x: 483, startPoint y: 611, endPoint x: 843, endPoint y: 57, distance: 660.7
click at [483, 611] on link "txn_8e5fcc1ab76" at bounding box center [464, 611] width 82 height 12
drag, startPoint x: 85, startPoint y: 147, endPoint x: 111, endPoint y: 136, distance: 28.2
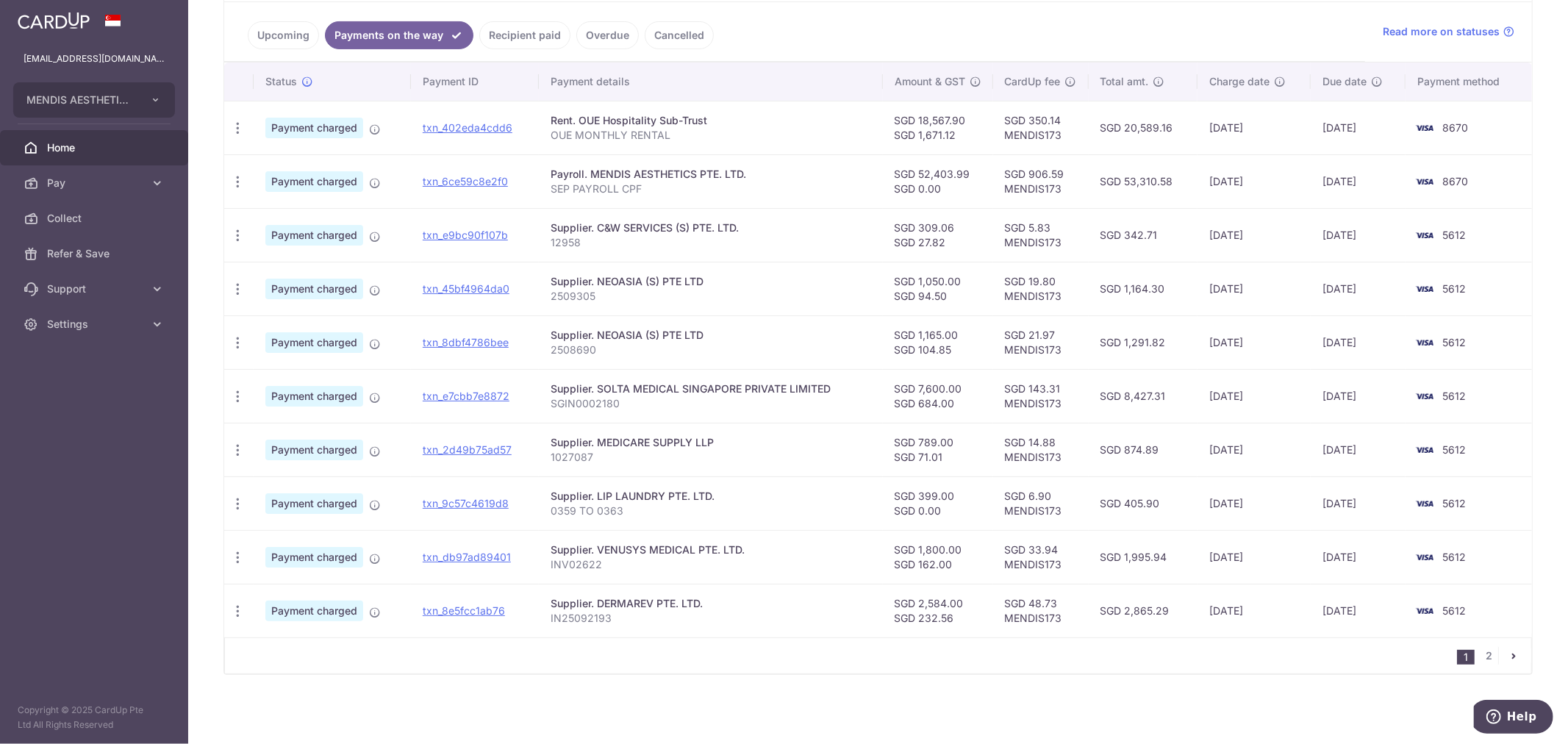
click at [85, 147] on span "Home" at bounding box center [95, 148] width 97 height 15
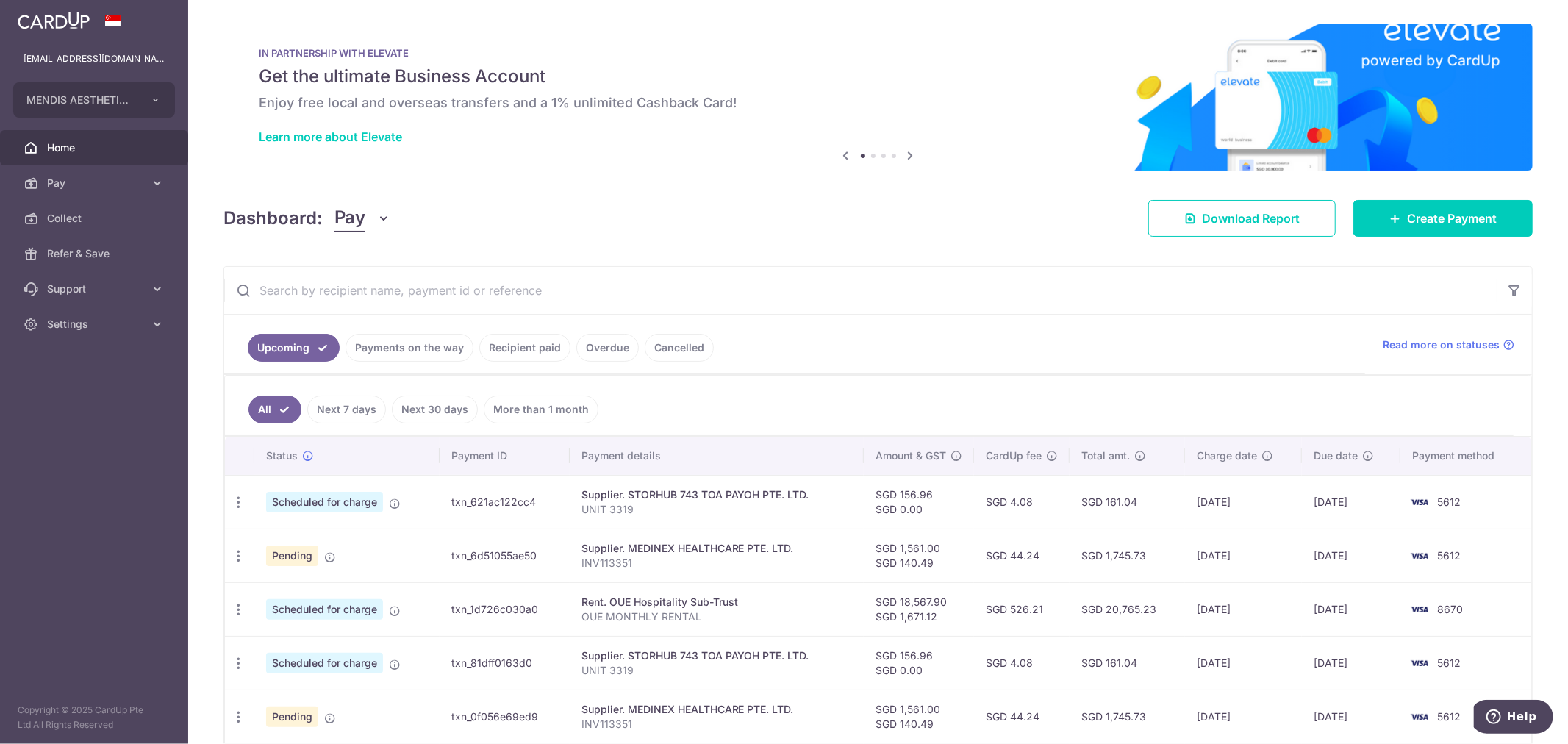
scroll to position [394, 0]
